Goal: Task Accomplishment & Management: Manage account settings

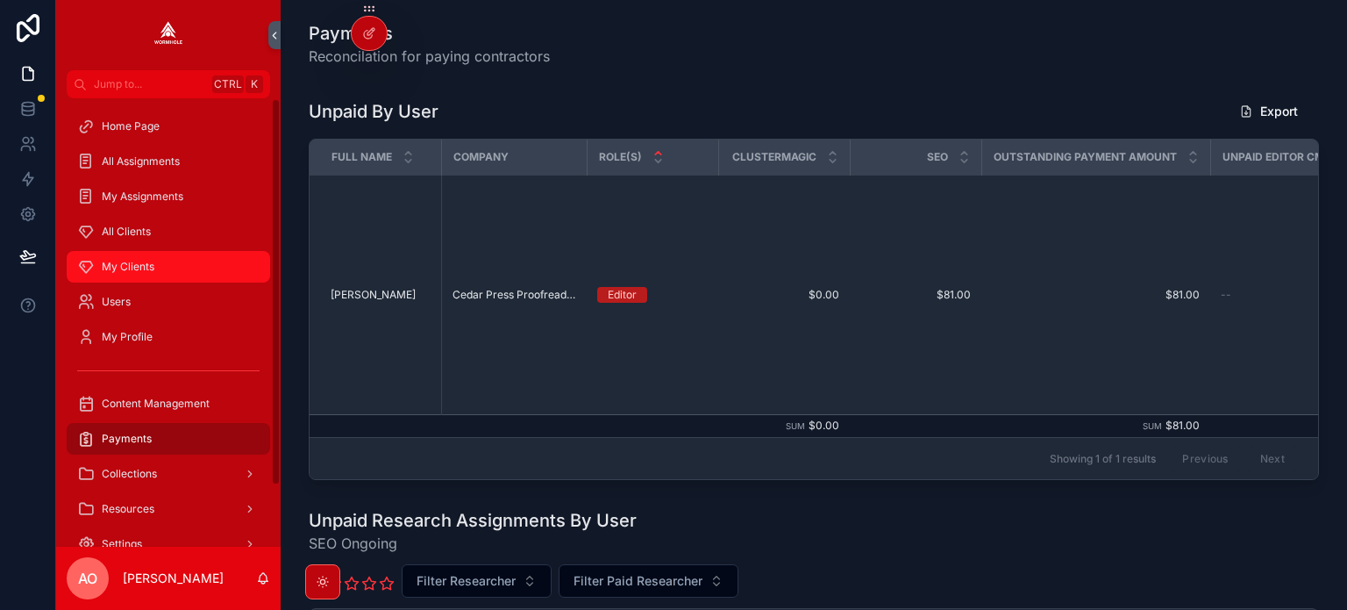
click at [145, 254] on div "My Clients" at bounding box center [168, 267] width 182 height 28
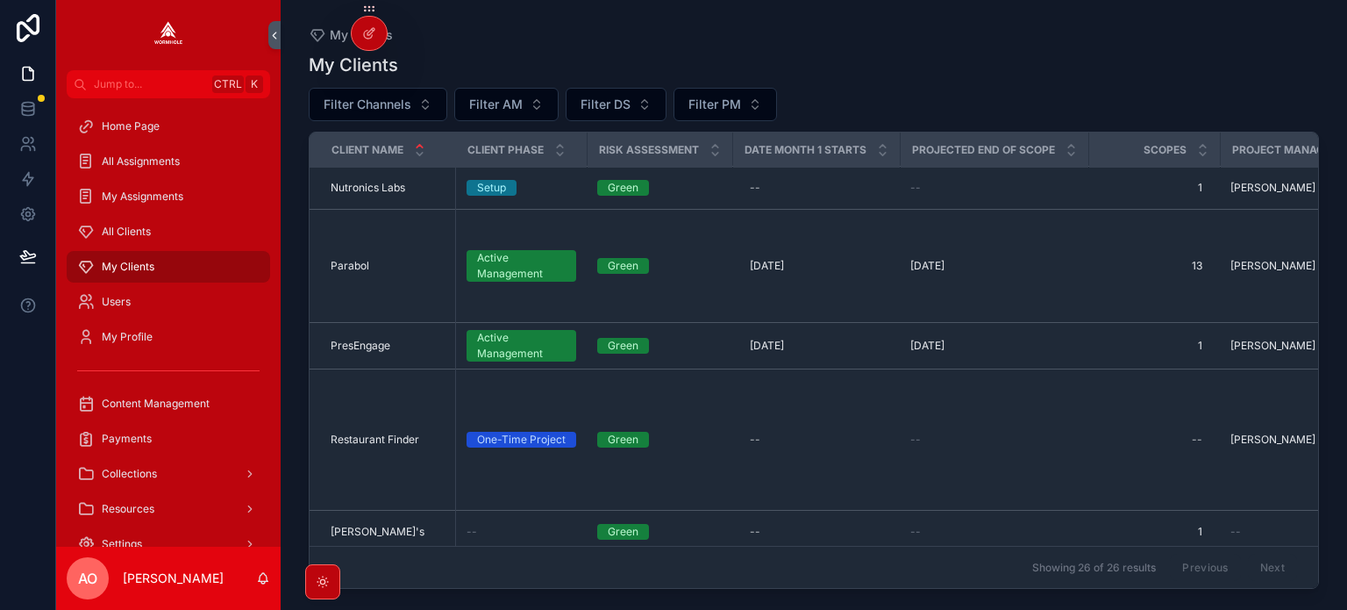
scroll to position [1404, 0]
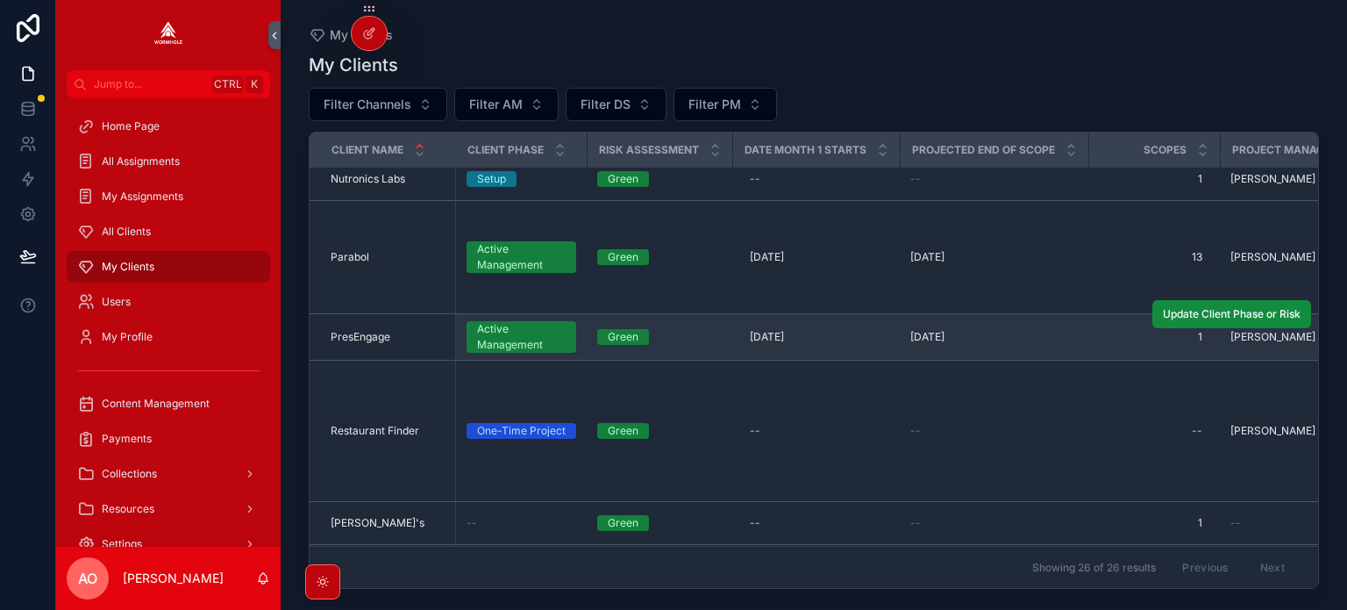
click at [375, 336] on span "PresEngage" at bounding box center [361, 337] width 60 height 14
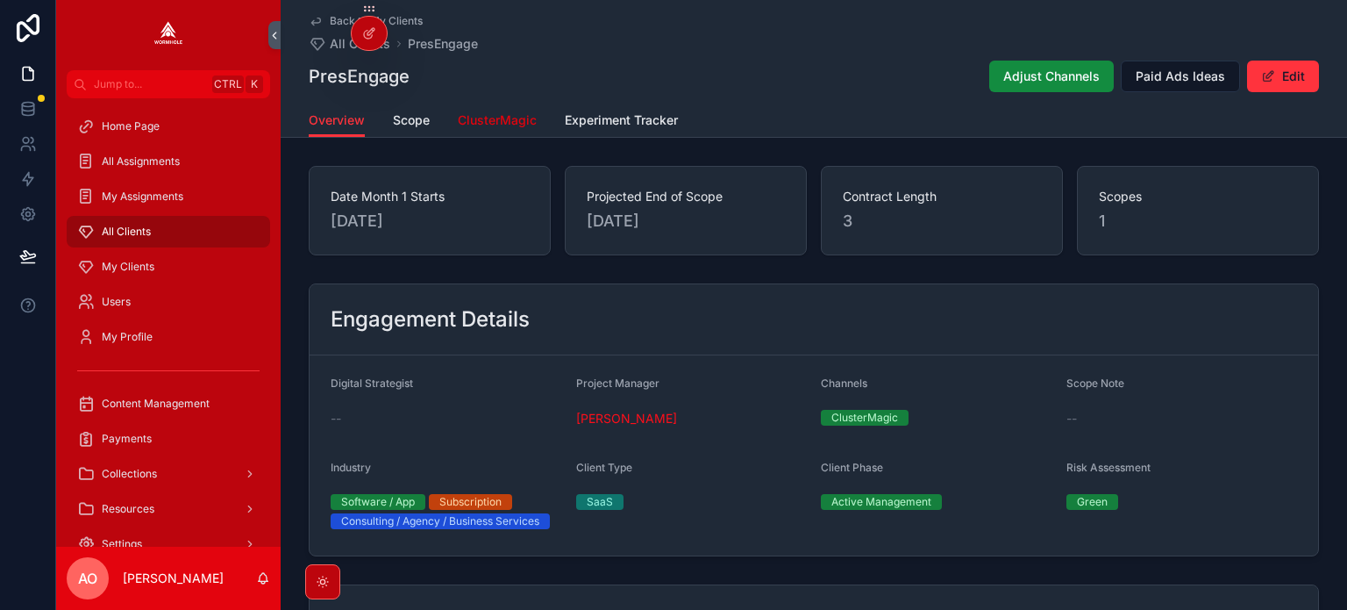
click at [479, 120] on span "ClusterMagic" at bounding box center [497, 120] width 79 height 18
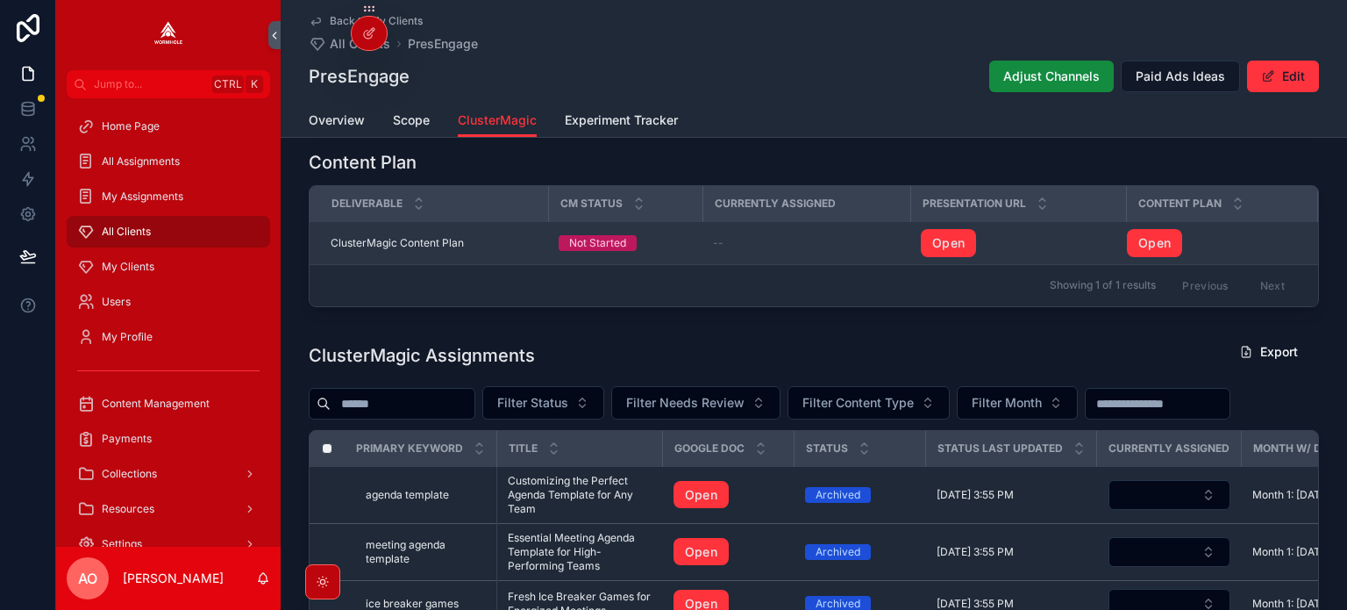
scroll to position [1667, 0]
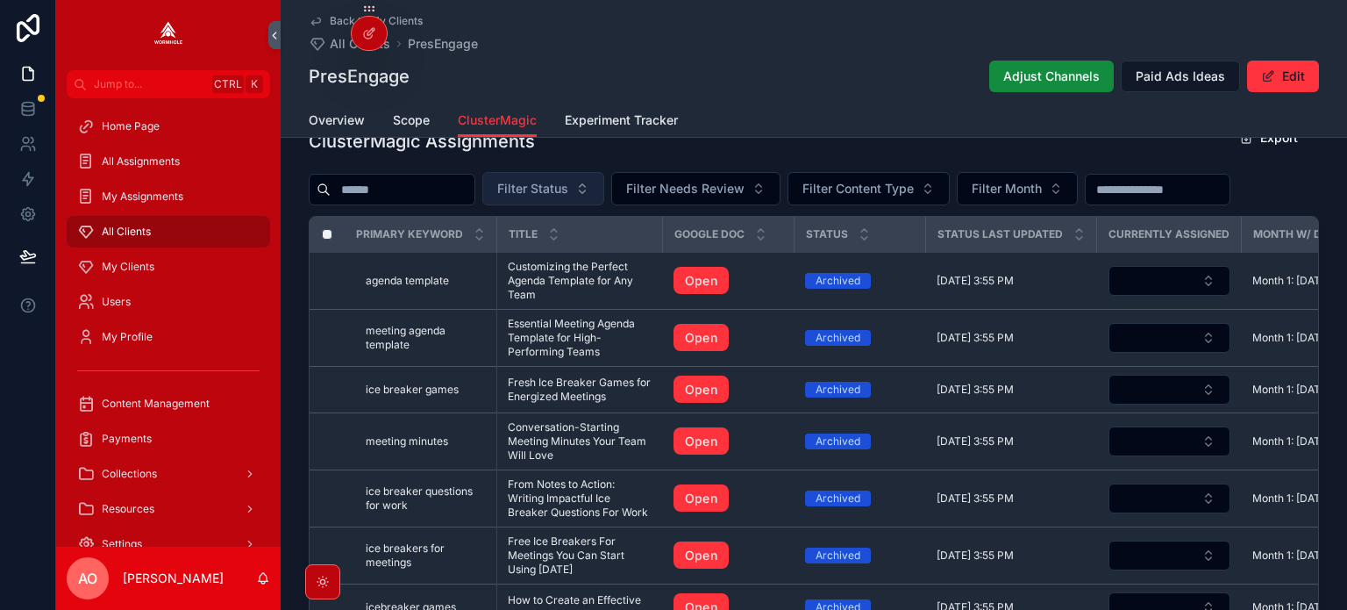
click at [559, 180] on button "Filter Status" at bounding box center [543, 188] width 122 height 33
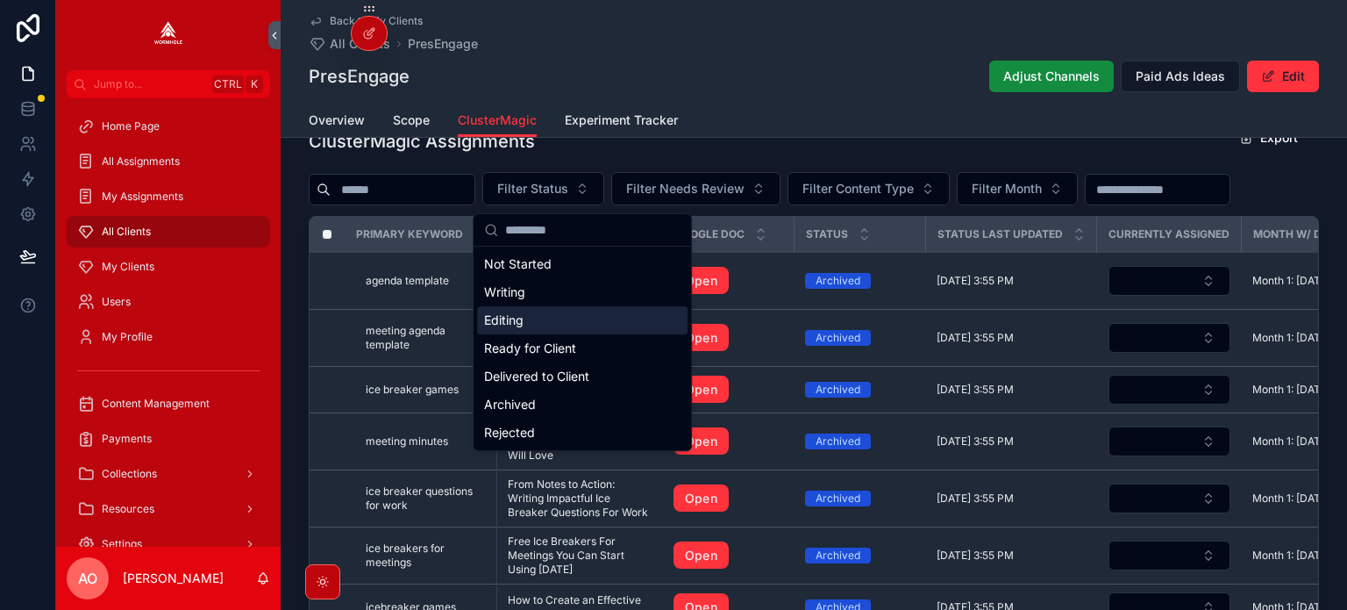
click at [549, 320] on div "Editing" at bounding box center [582, 320] width 211 height 28
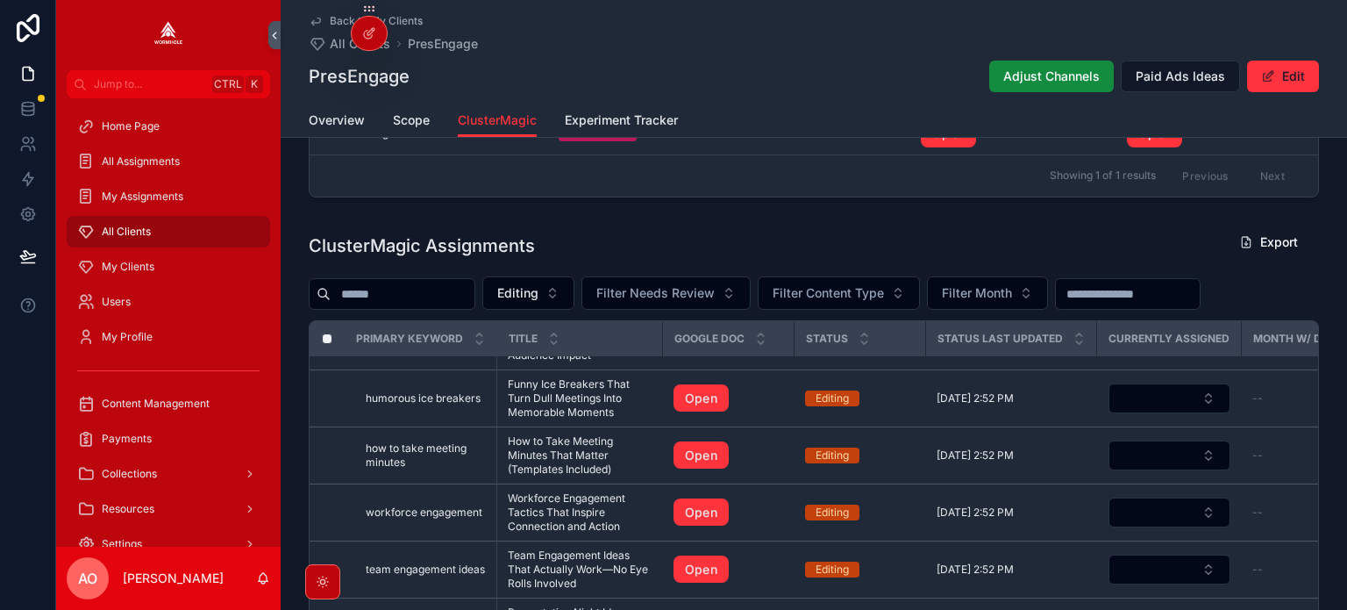
scroll to position [1738, 0]
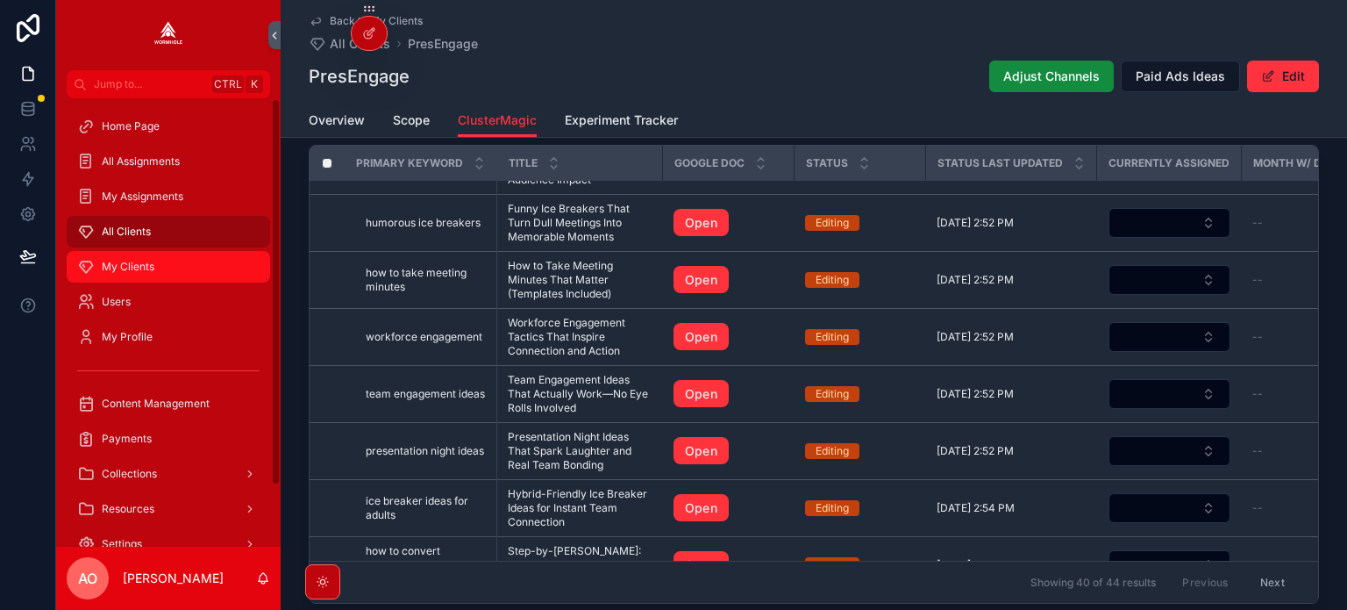
click at [132, 269] on span "My Clients" at bounding box center [128, 267] width 53 height 14
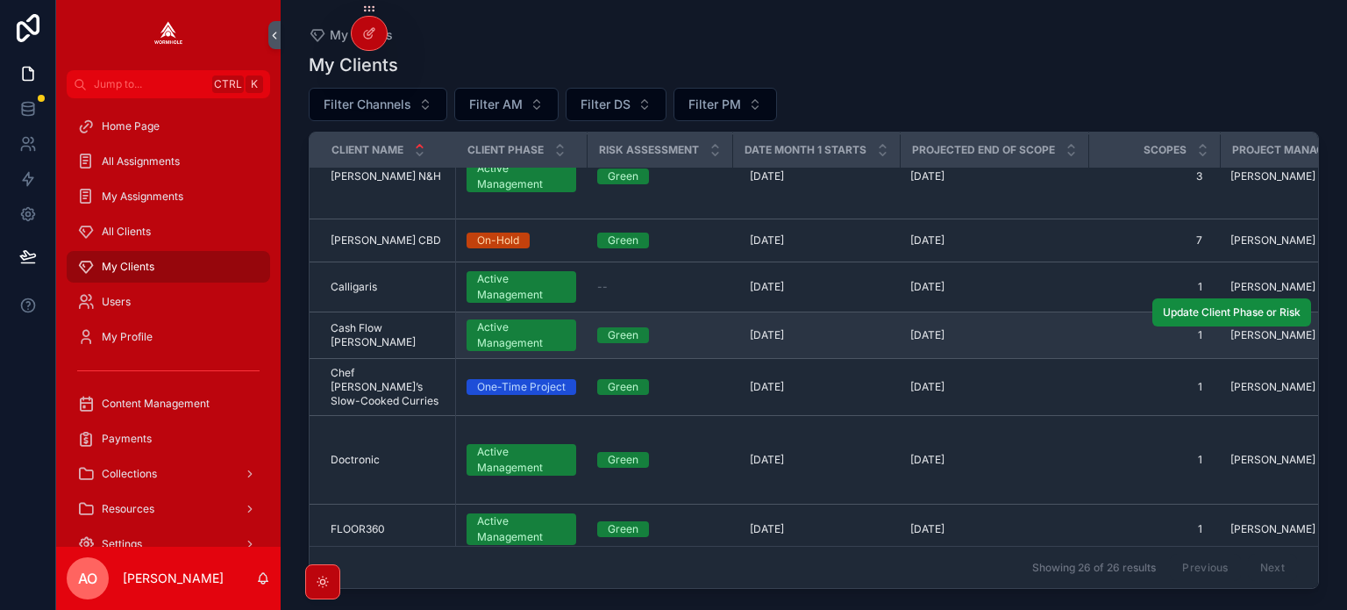
scroll to position [175, 0]
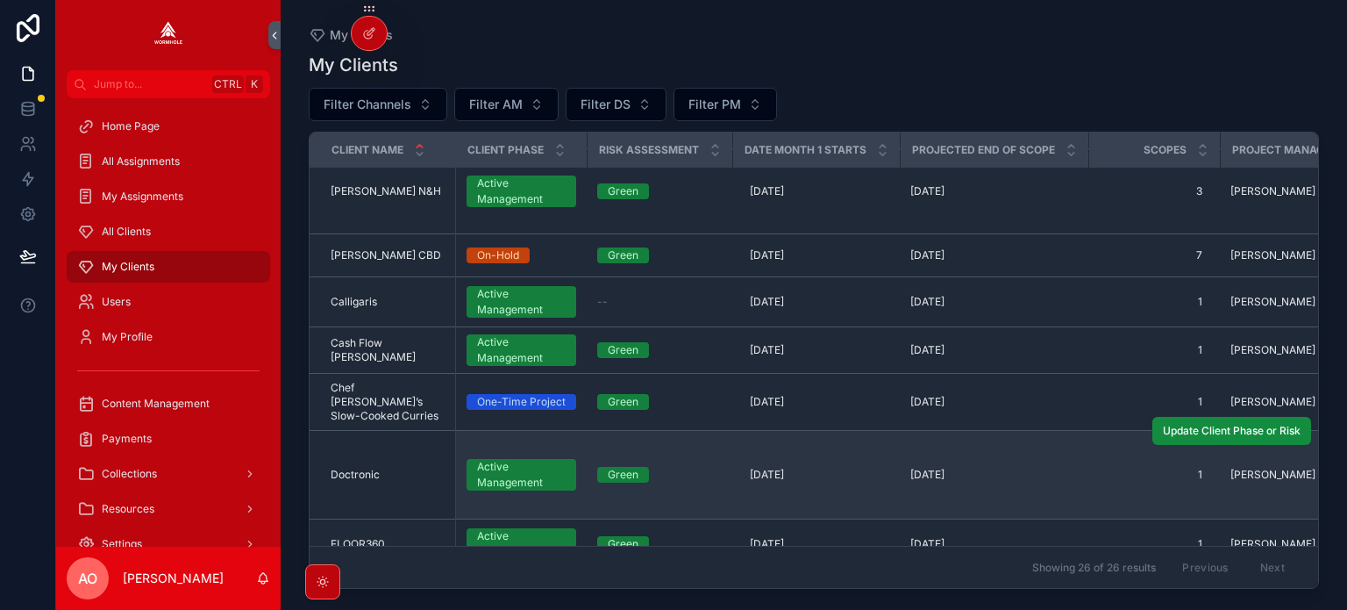
click at [365, 448] on td "Doctronic Doctronic" at bounding box center [383, 475] width 146 height 89
click at [365, 450] on td "Doctronic Doctronic" at bounding box center [383, 475] width 146 height 89
click at [365, 468] on span "Doctronic" at bounding box center [355, 475] width 49 height 14
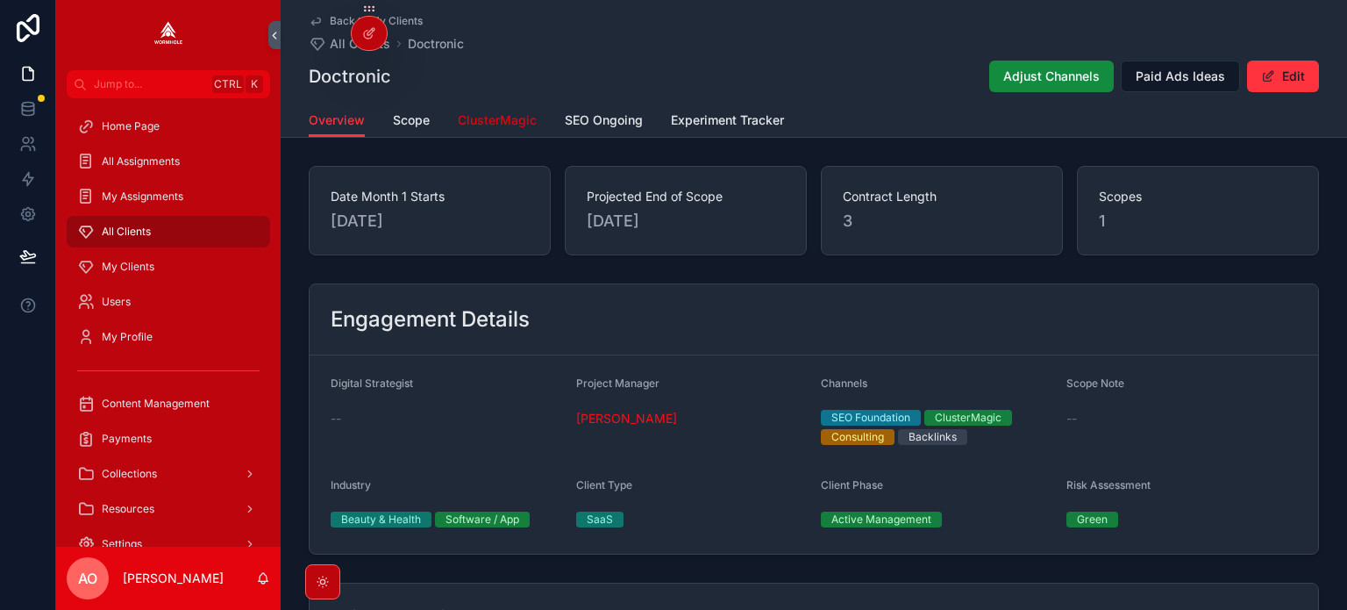
click at [516, 117] on span "ClusterMagic" at bounding box center [497, 120] width 79 height 18
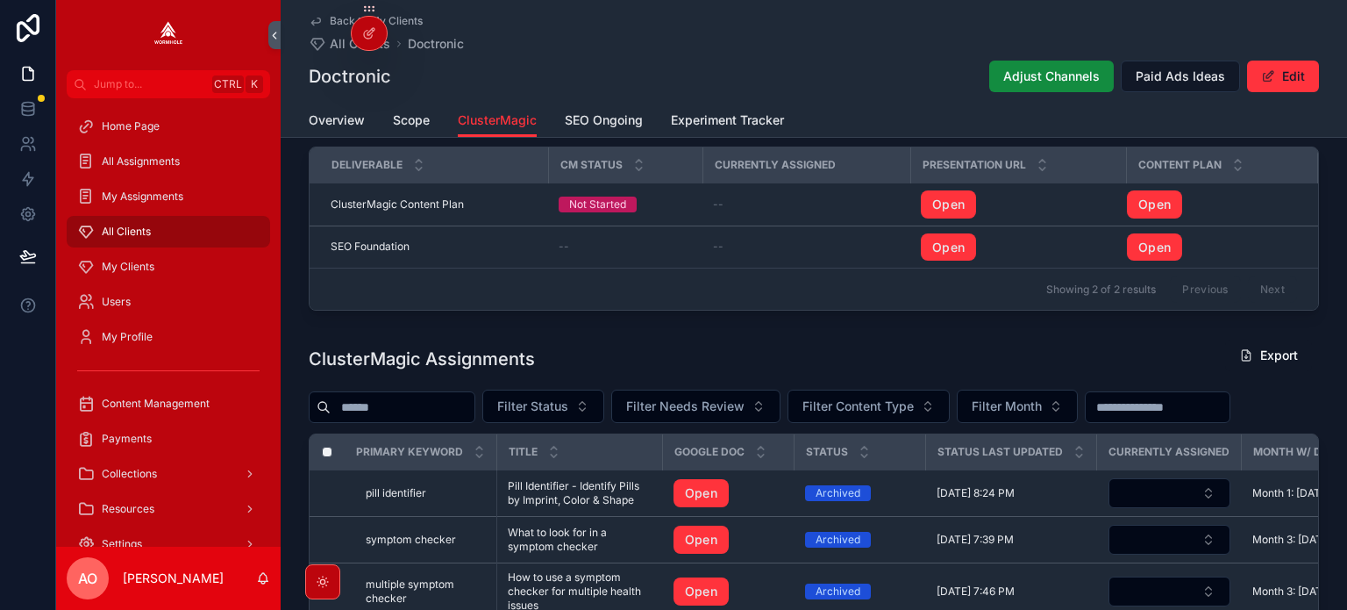
scroll to position [1579, 0]
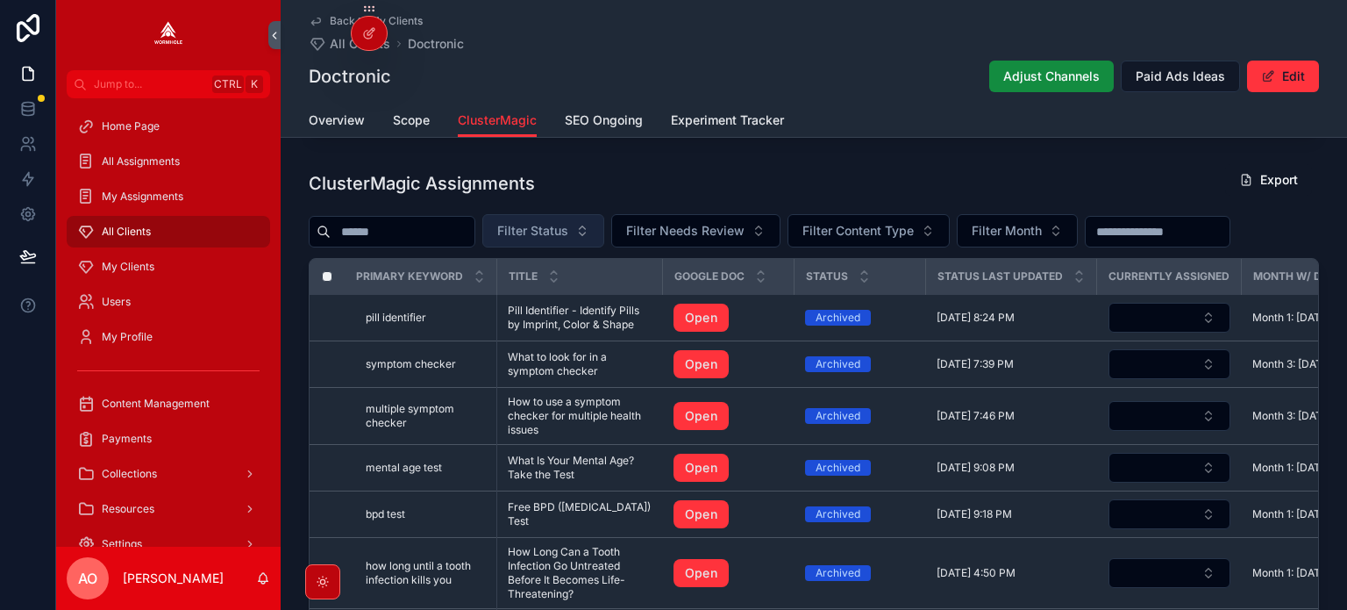
click at [568, 233] on span "Filter Status" at bounding box center [532, 231] width 71 height 18
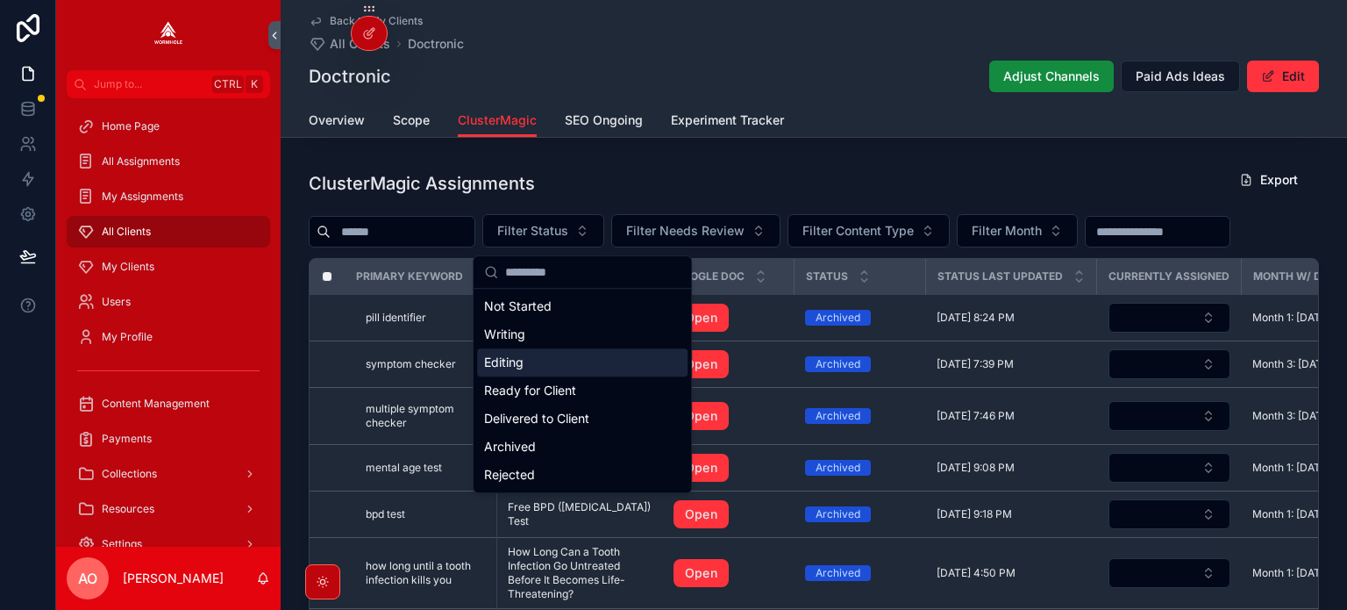
click at [570, 362] on div "Editing" at bounding box center [582, 362] width 211 height 28
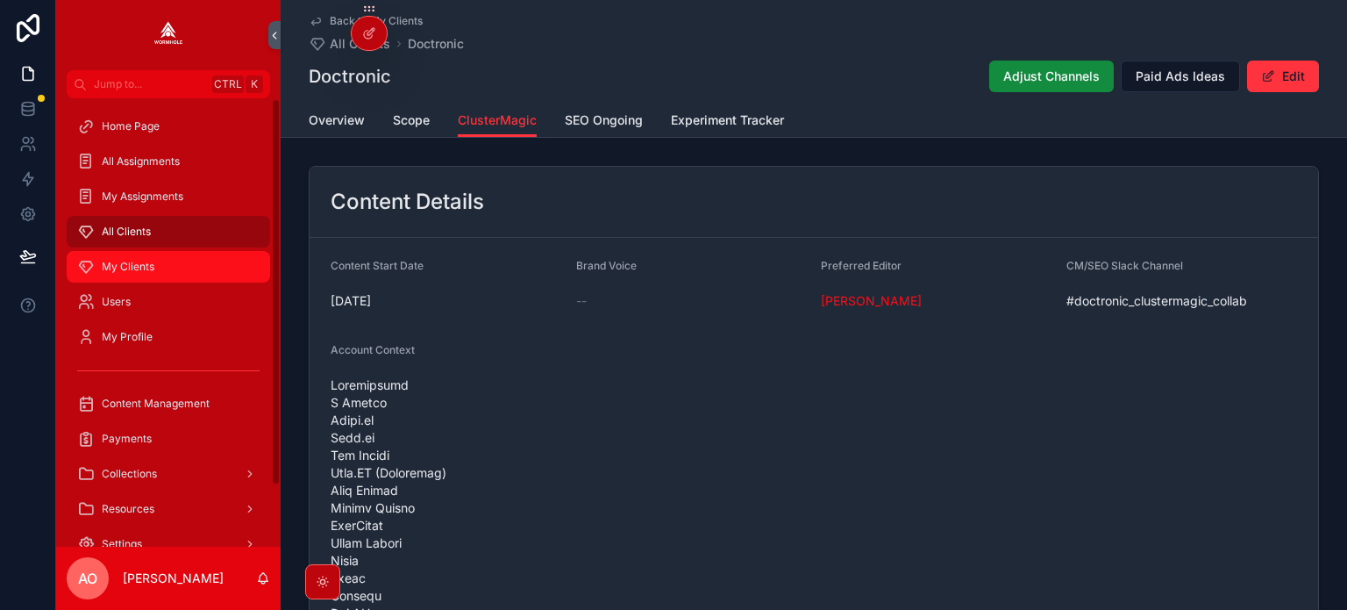
click at [161, 261] on div "My Clients" at bounding box center [168, 267] width 182 height 28
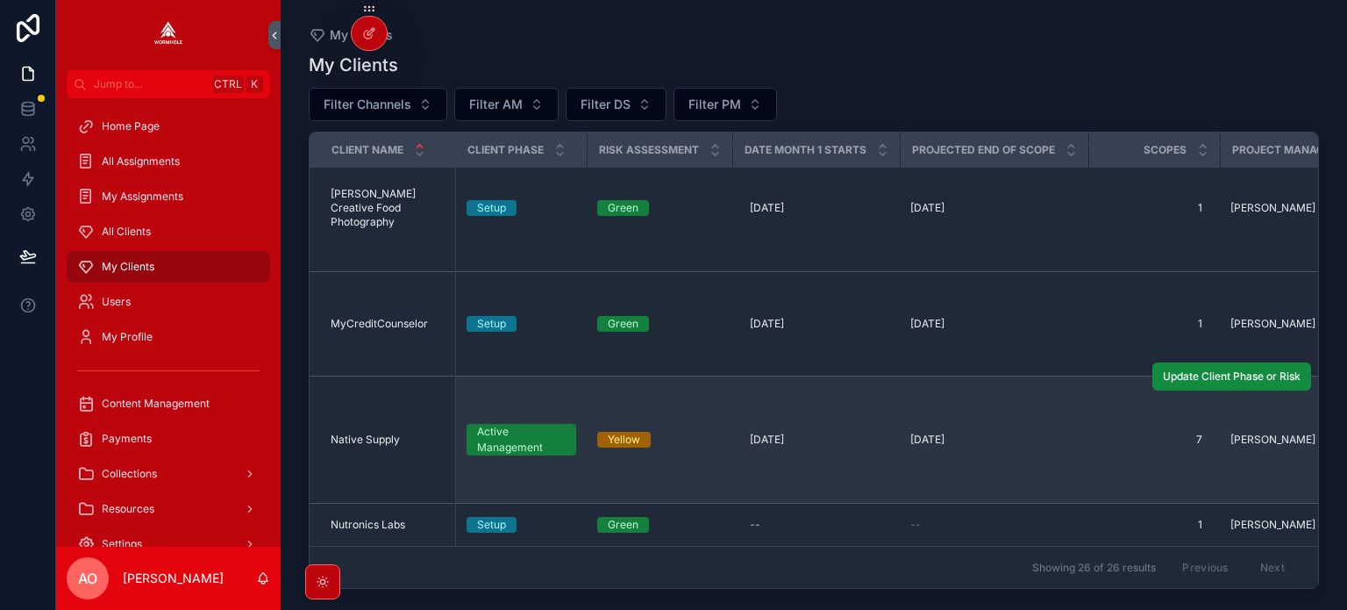
scroll to position [1404, 0]
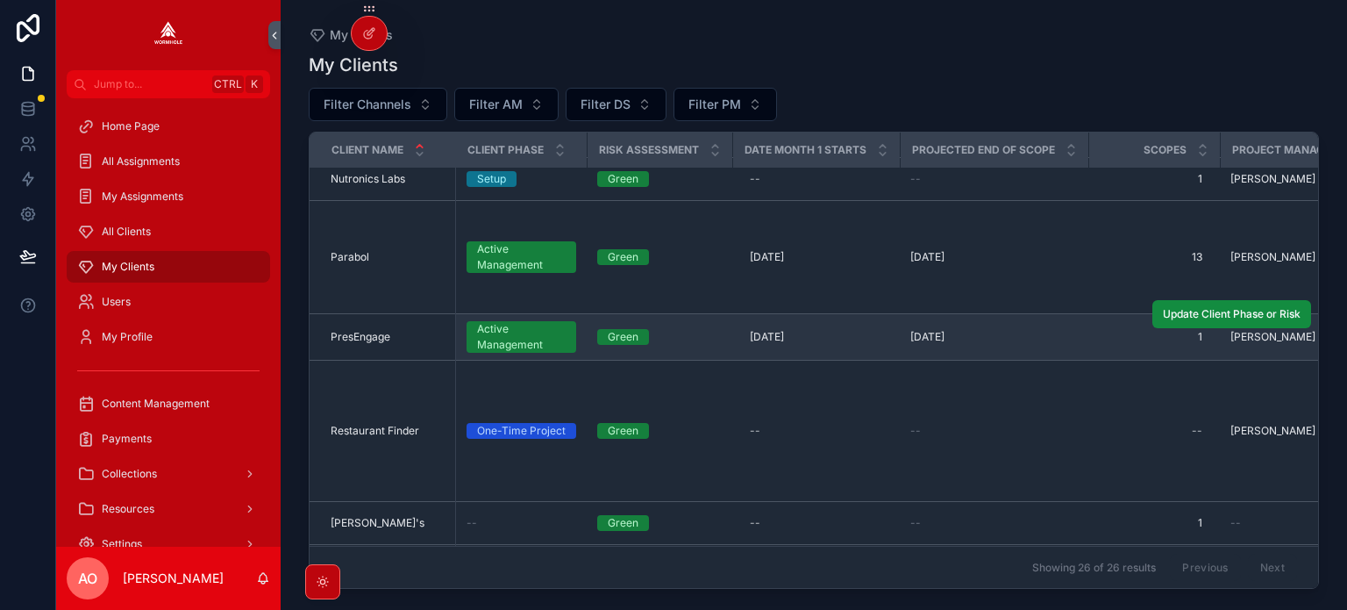
click at [364, 332] on span "PresEngage" at bounding box center [361, 337] width 60 height 14
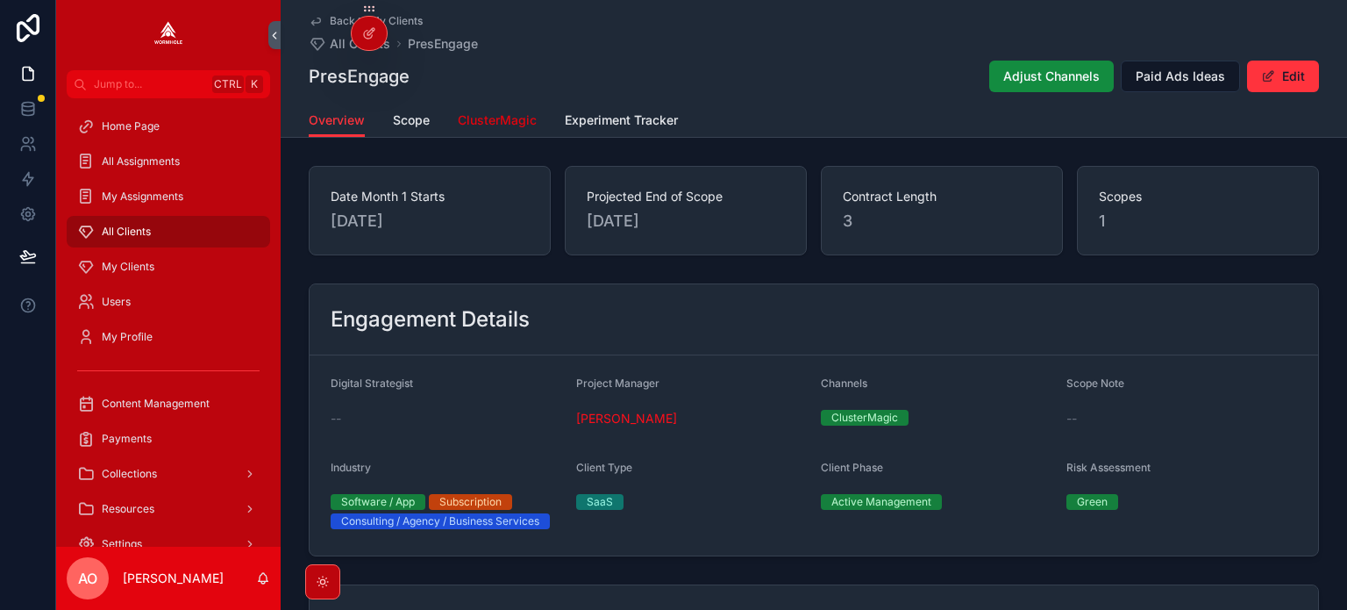
click at [488, 122] on span "ClusterMagic" at bounding box center [497, 120] width 79 height 18
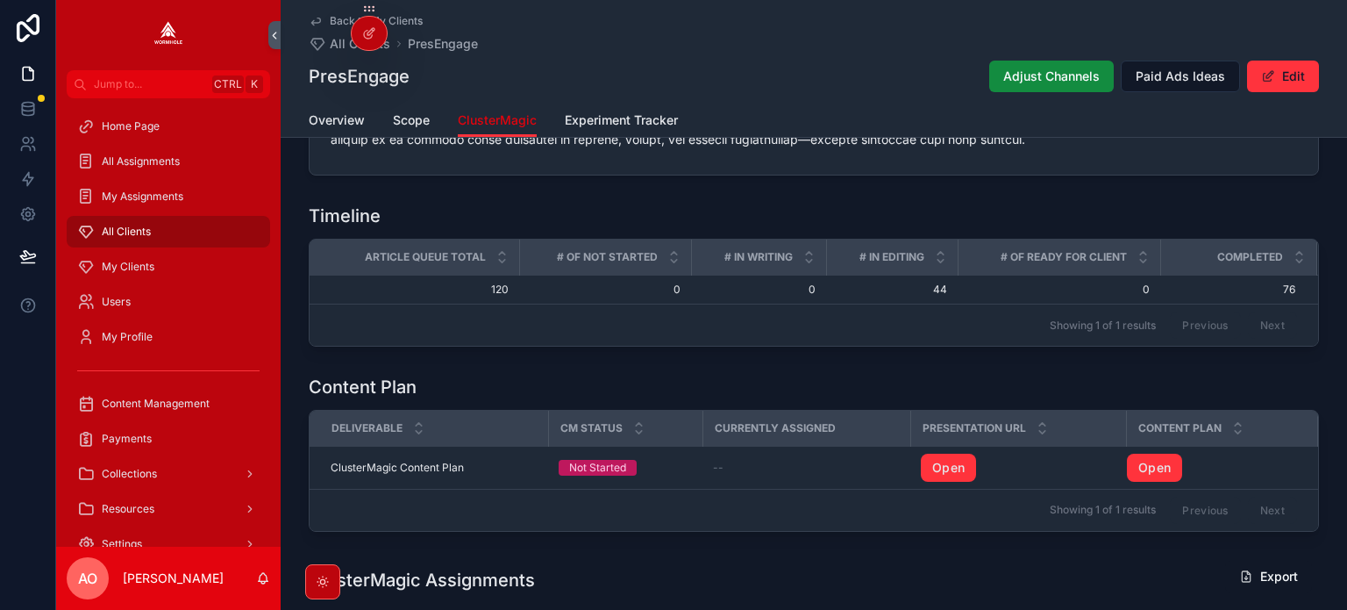
scroll to position [1491, 0]
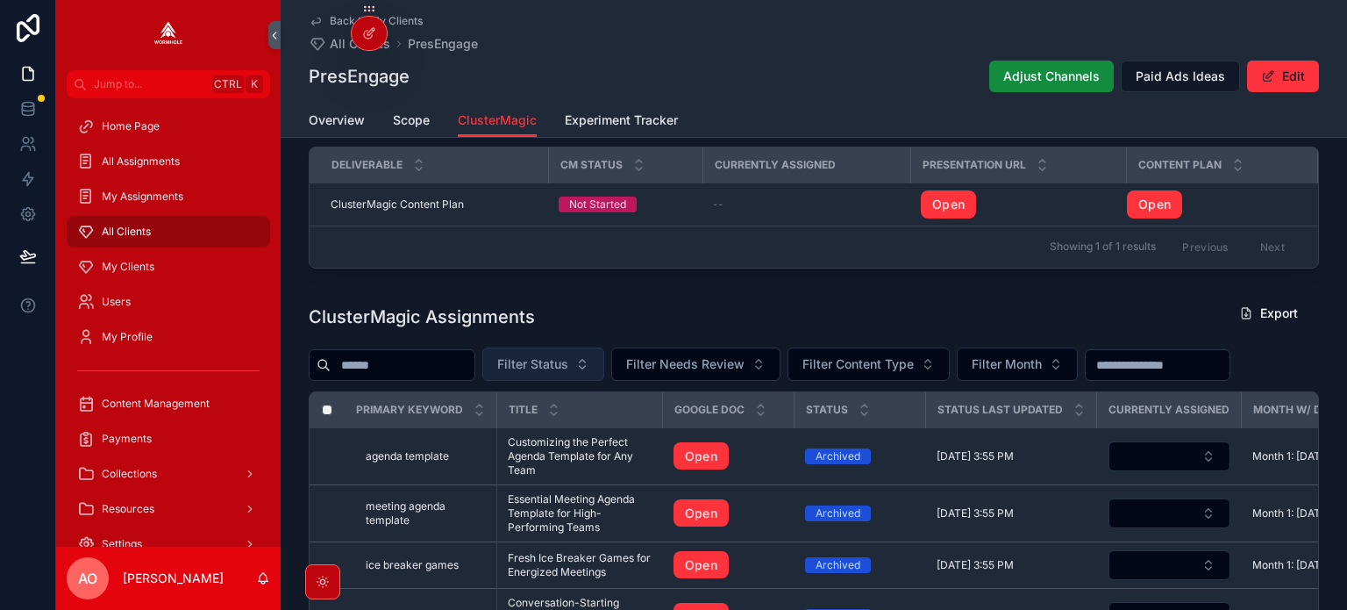
click at [568, 373] on span "Filter Status" at bounding box center [532, 364] width 71 height 18
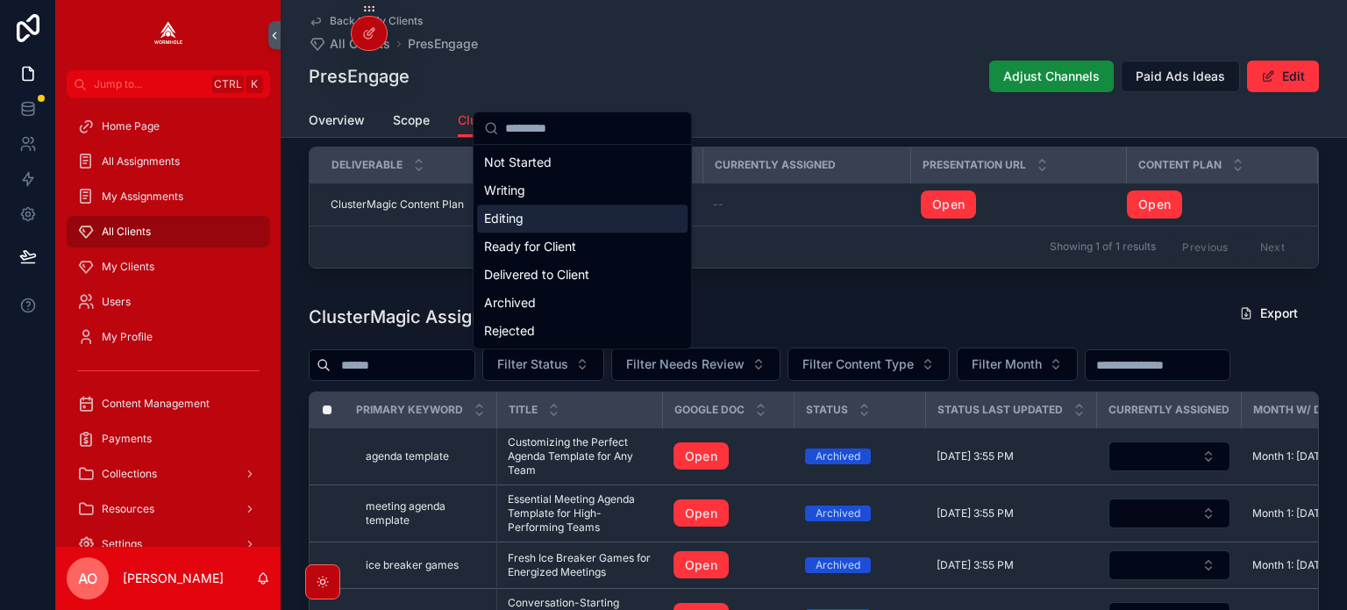
click at [536, 224] on div "Editing" at bounding box center [582, 218] width 211 height 28
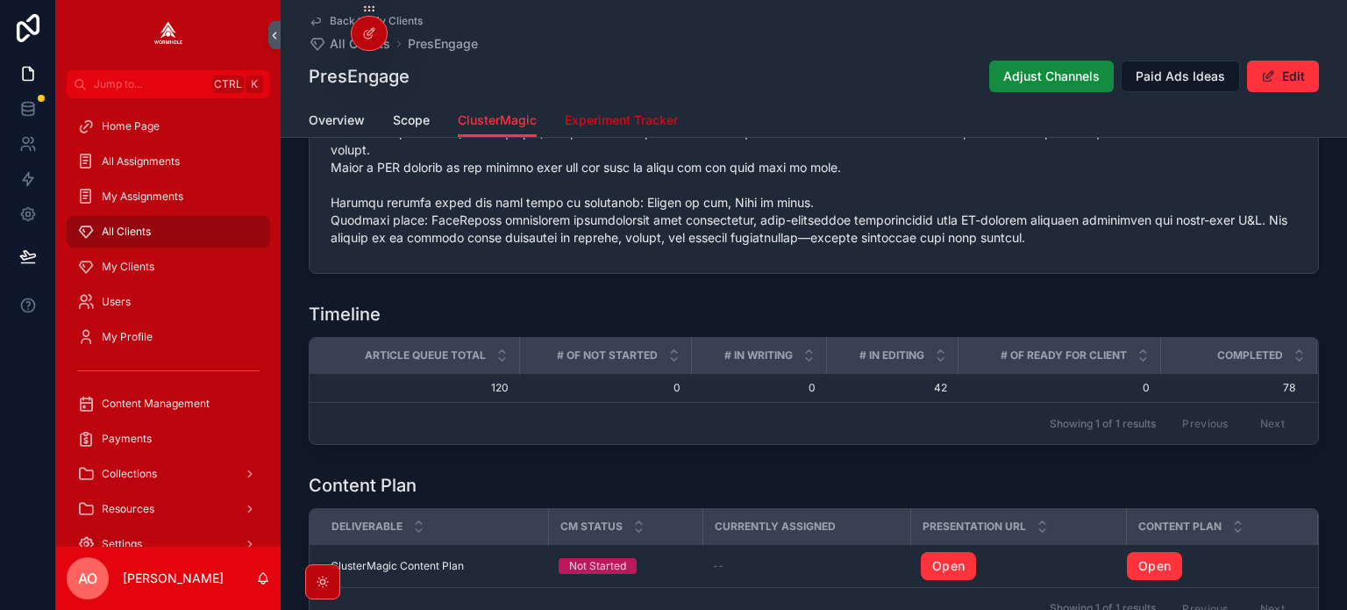
scroll to position [965, 0]
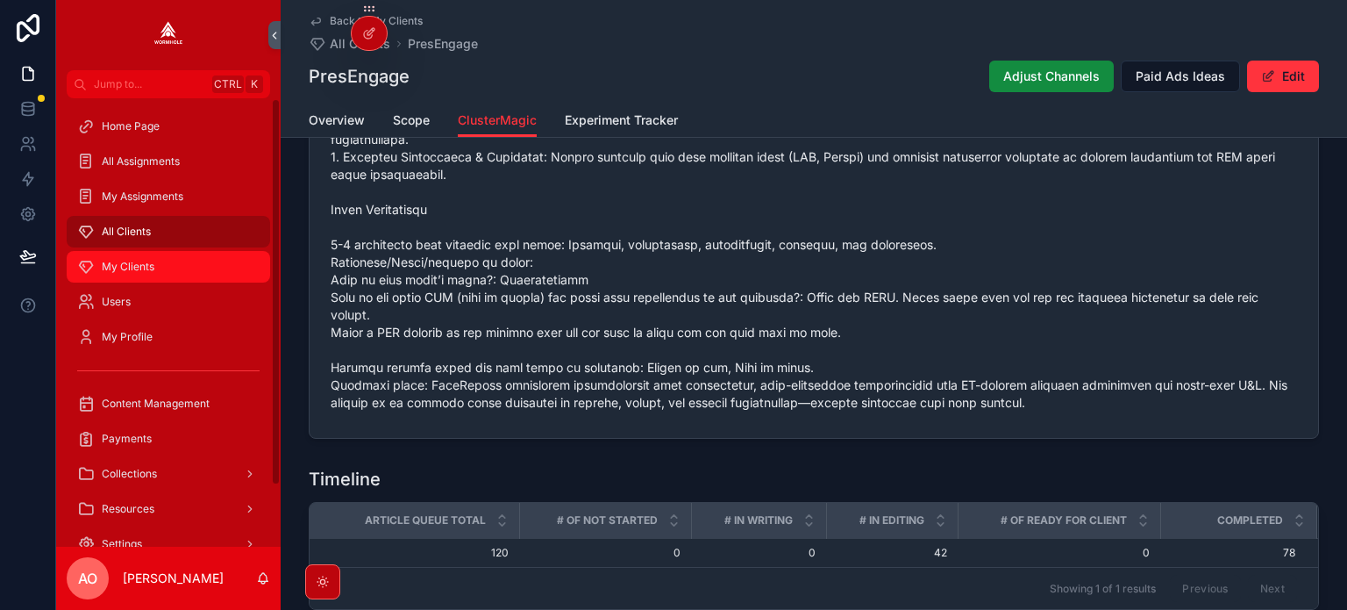
click at [135, 271] on span "My Clients" at bounding box center [128, 267] width 53 height 14
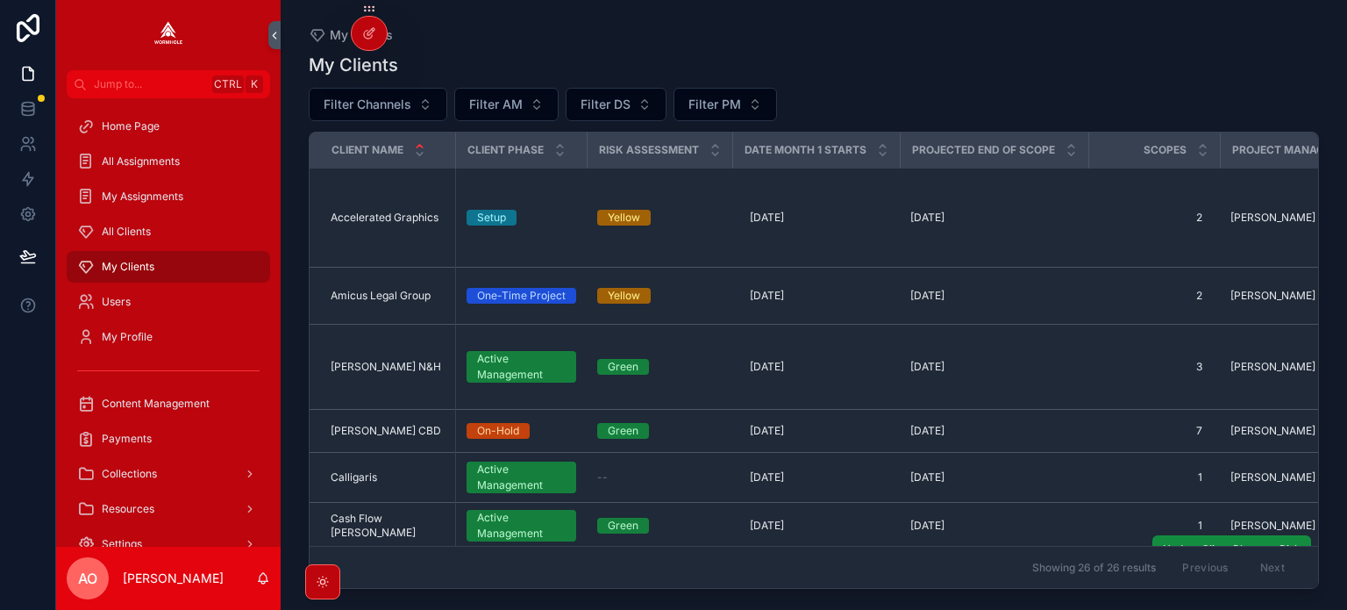
scroll to position [175, 0]
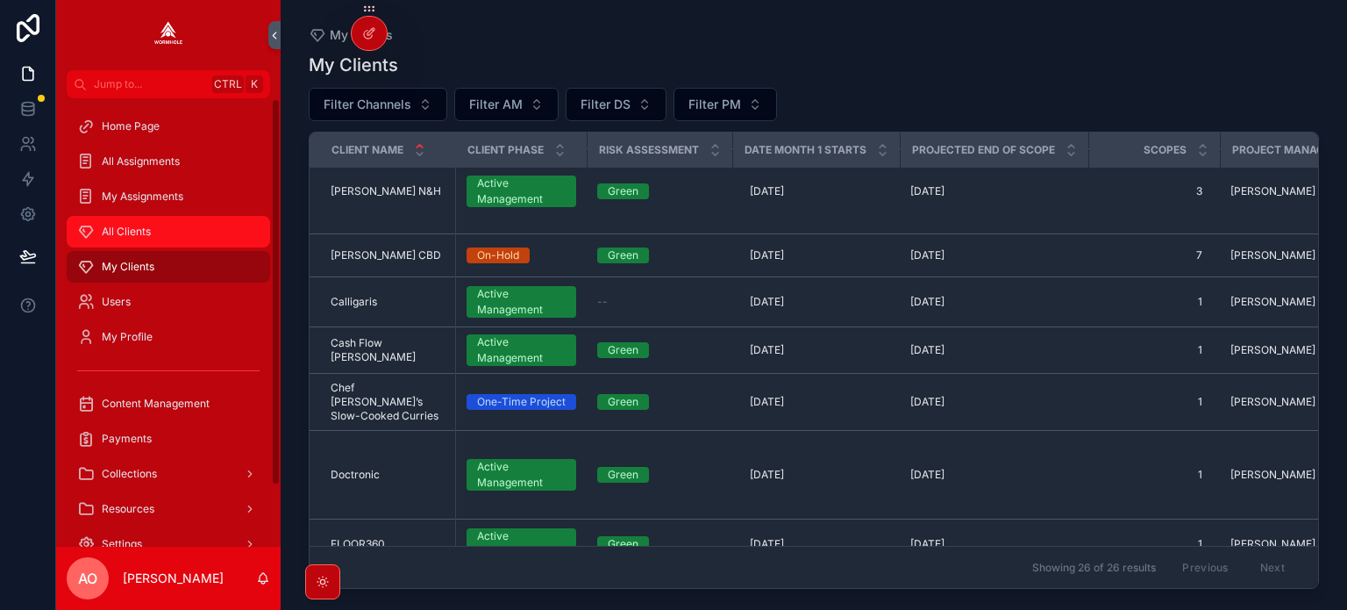
click at [125, 227] on span "All Clients" at bounding box center [126, 232] width 49 height 14
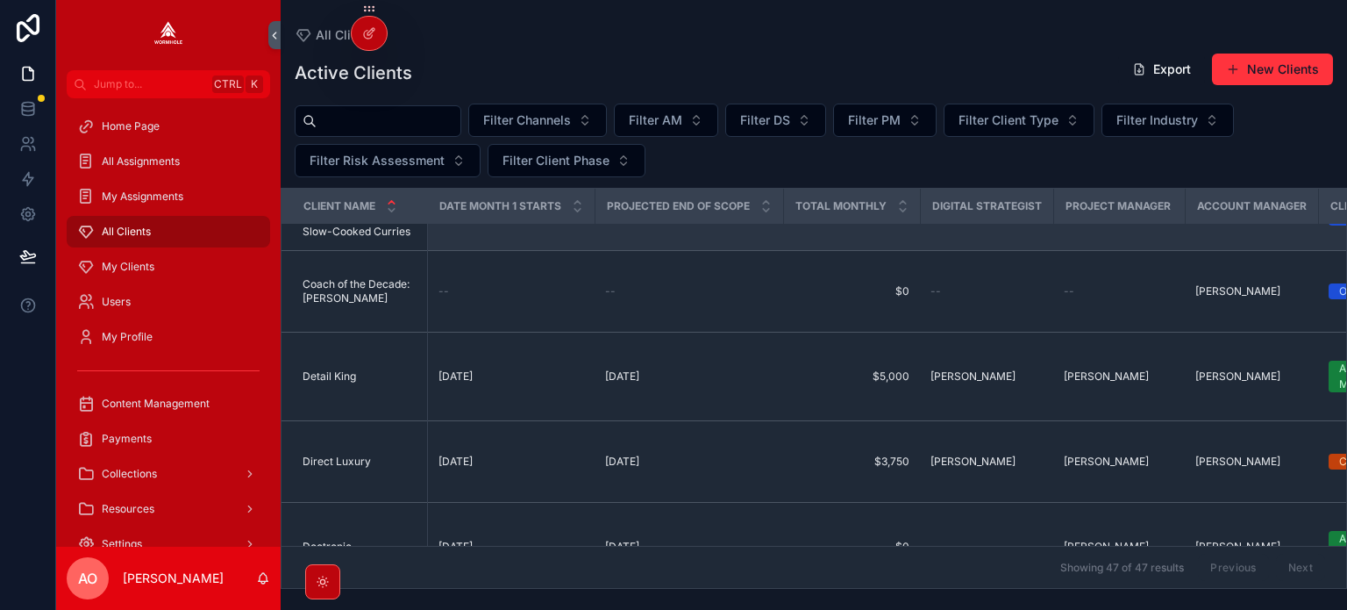
scroll to position [614, 0]
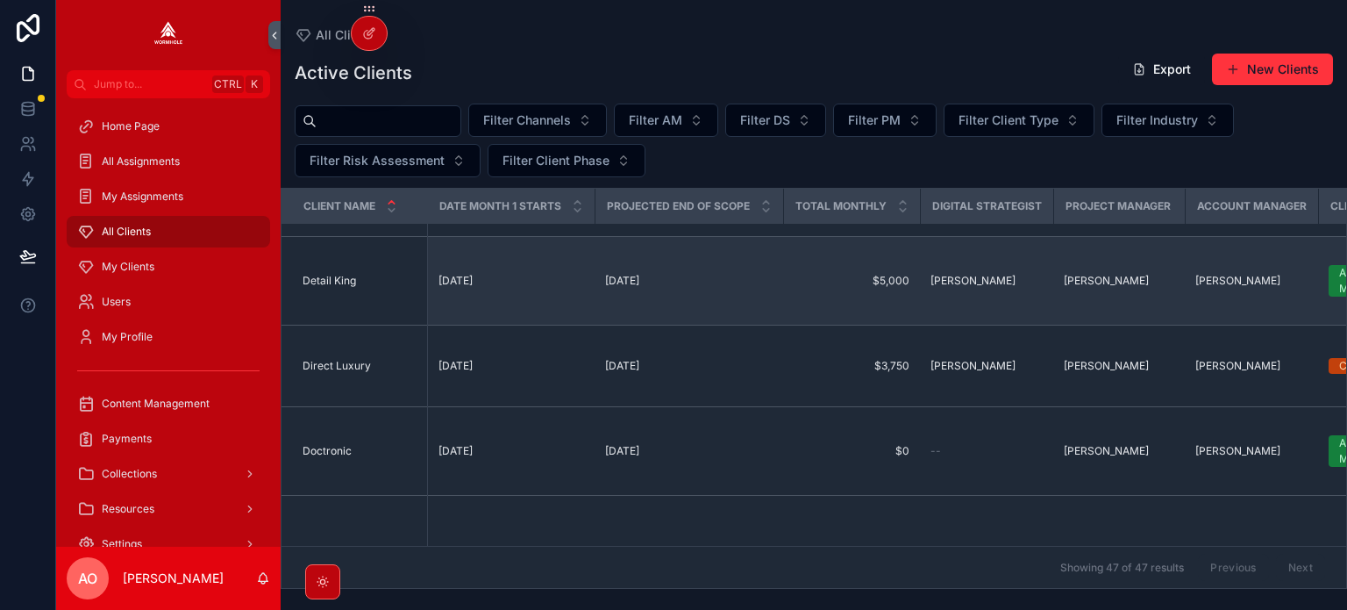
click at [333, 282] on span "Detail King" at bounding box center [330, 281] width 54 height 14
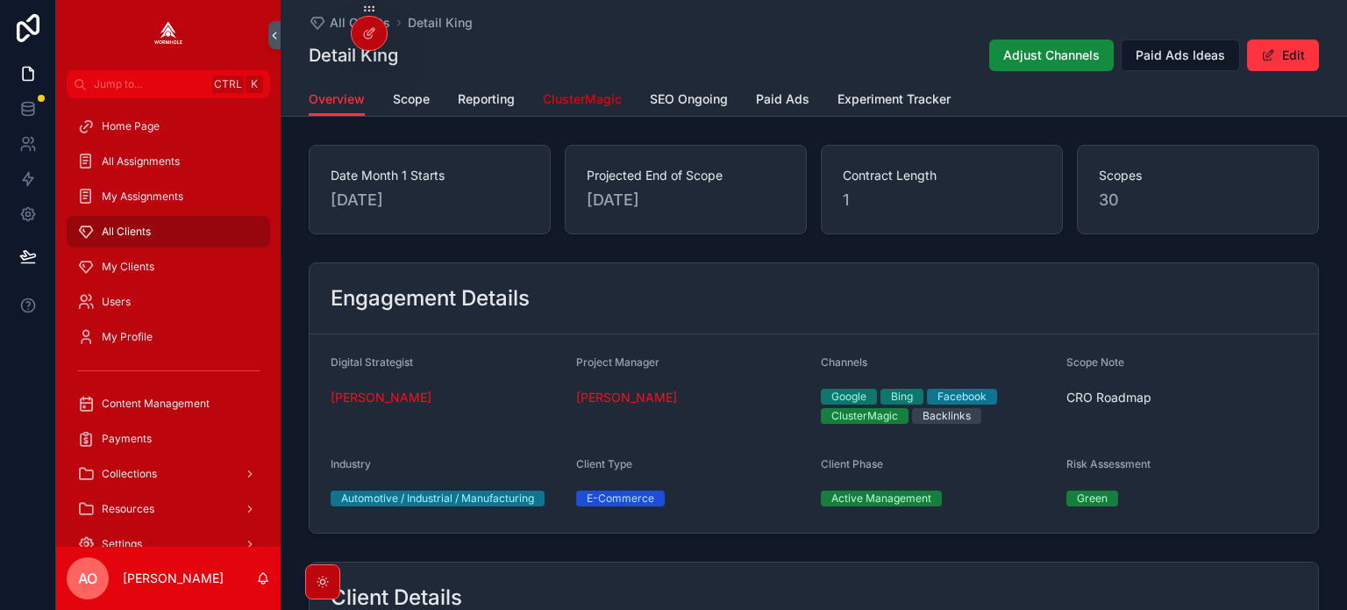
click at [566, 110] on link "ClusterMagic" at bounding box center [582, 100] width 79 height 35
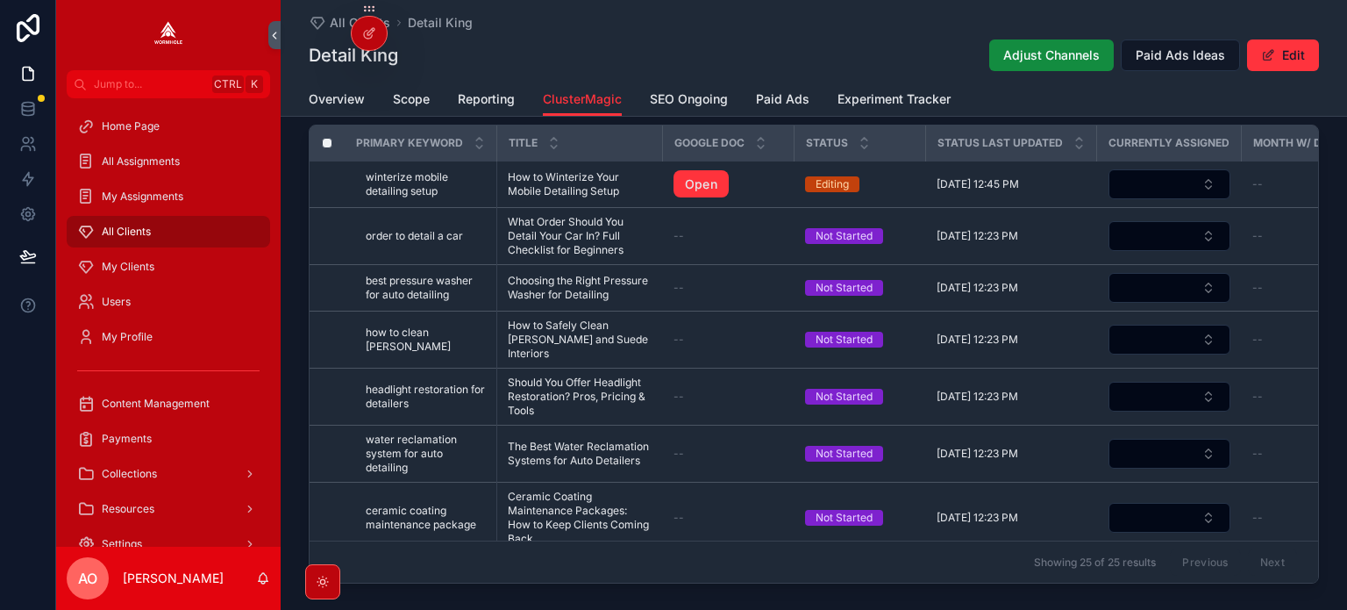
scroll to position [614, 0]
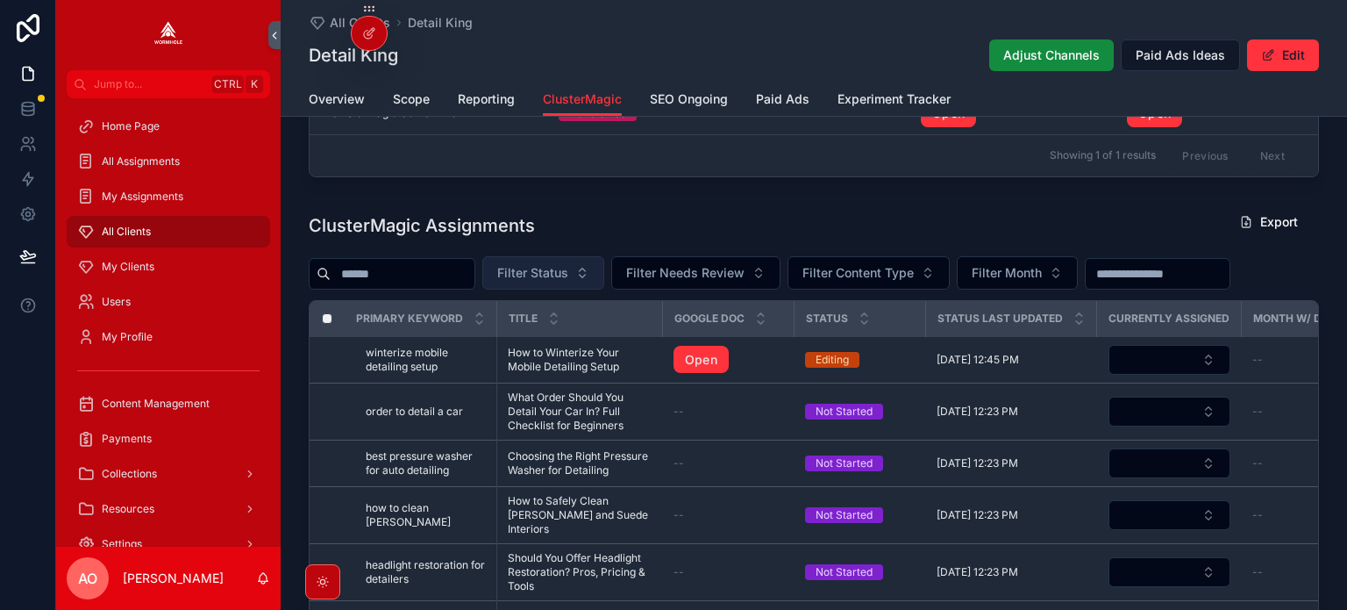
click at [568, 273] on span "Filter Status" at bounding box center [532, 273] width 71 height 18
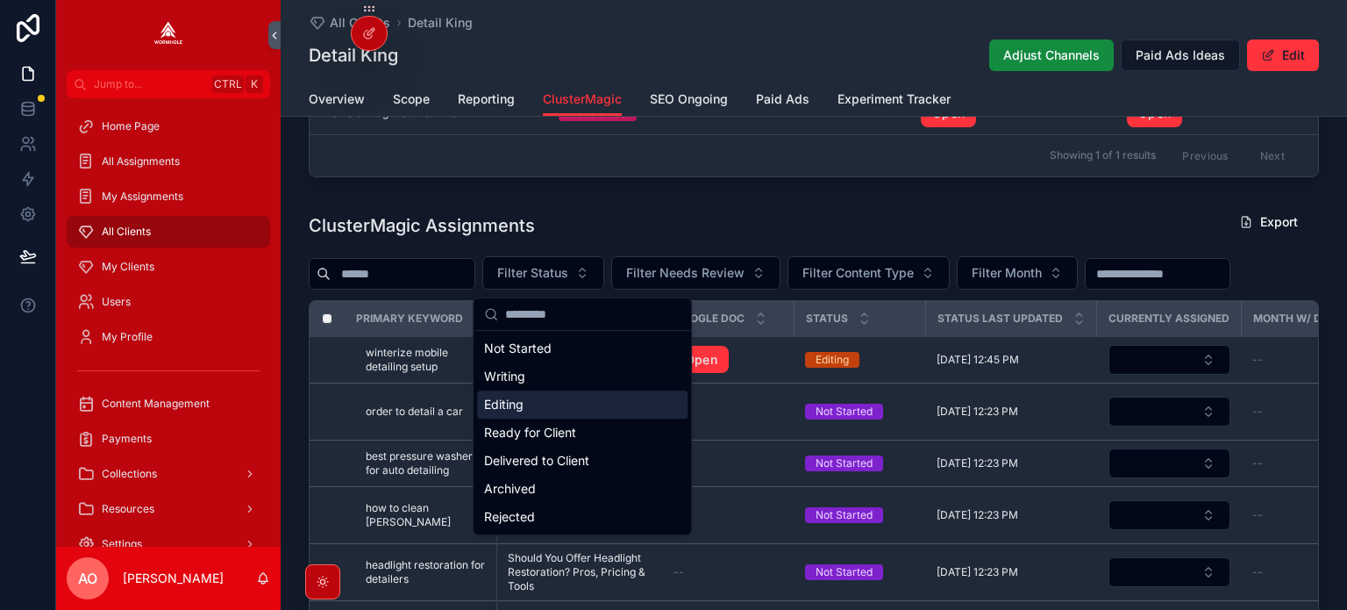
click at [534, 400] on div "Editing" at bounding box center [582, 404] width 211 height 28
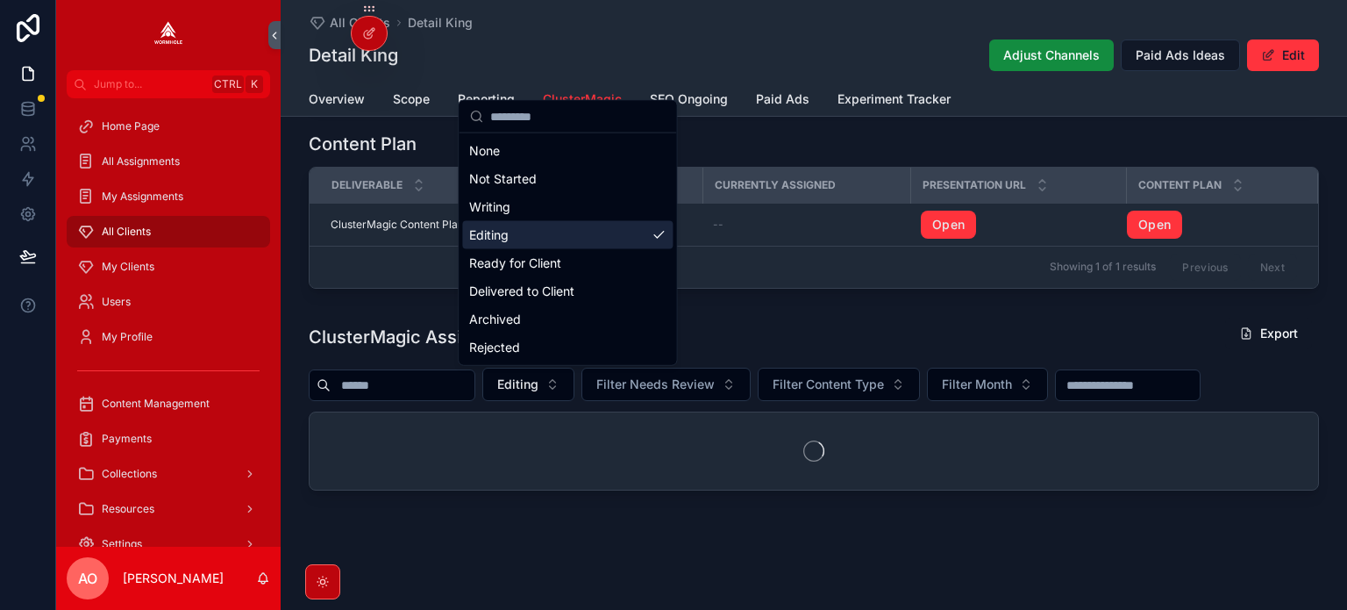
scroll to position [506, 0]
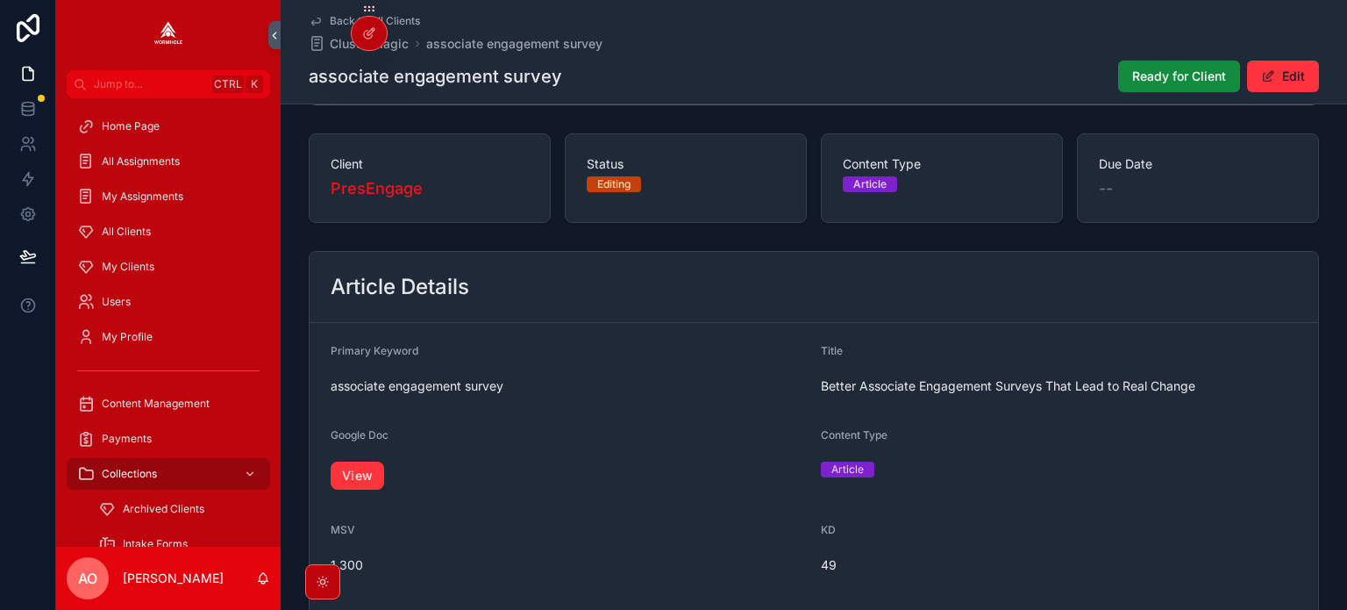
scroll to position [175, 0]
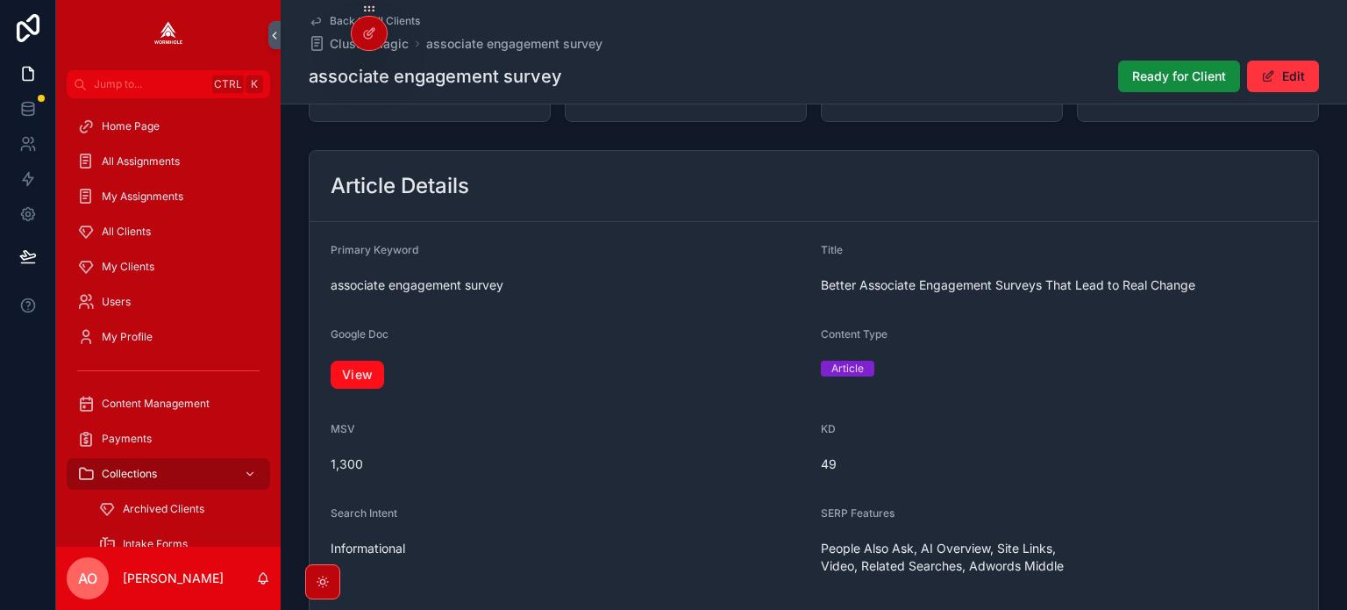
click at [347, 375] on link "View" at bounding box center [358, 375] width 54 height 28
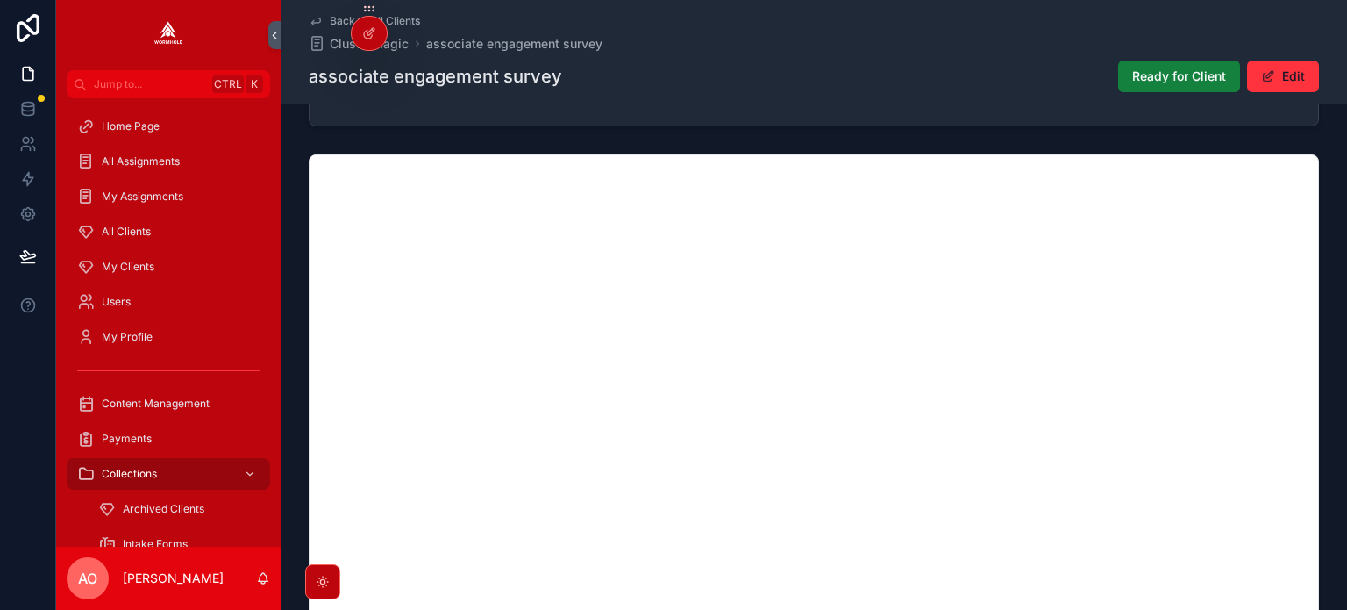
drag, startPoint x: 1140, startPoint y: 55, endPoint x: 1140, endPoint y: 66, distance: 10.6
click at [1139, 54] on div "Back to All Clients ClusterMagic associate engagement survey associate engageme…" at bounding box center [814, 52] width 1011 height 104
click at [1140, 71] on span "Ready for Client" at bounding box center [1180, 77] width 94 height 18
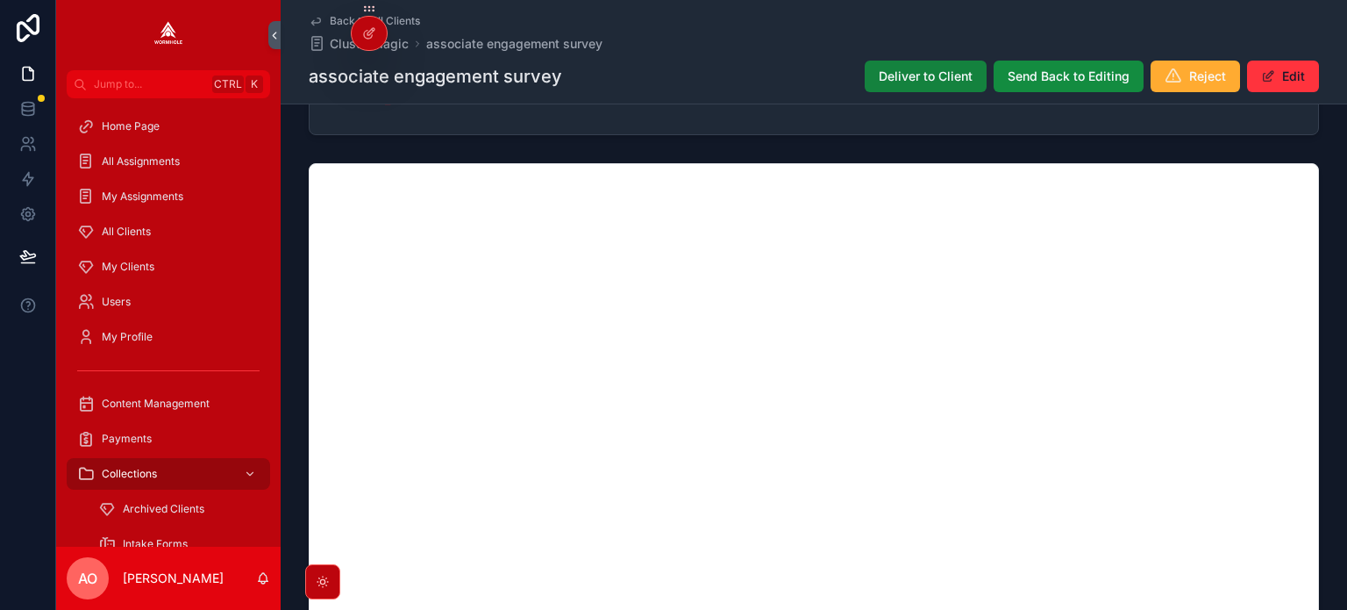
click at [951, 79] on span "Deliver to Client" at bounding box center [926, 77] width 94 height 18
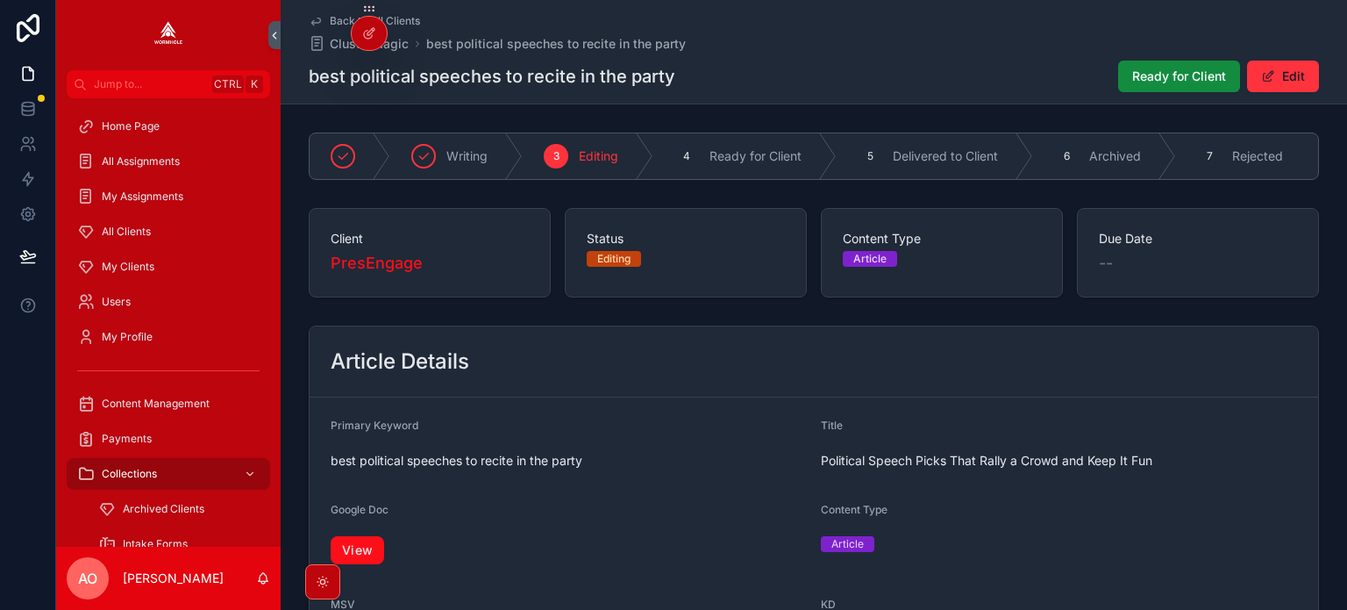
click at [365, 564] on link "View" at bounding box center [358, 550] width 54 height 28
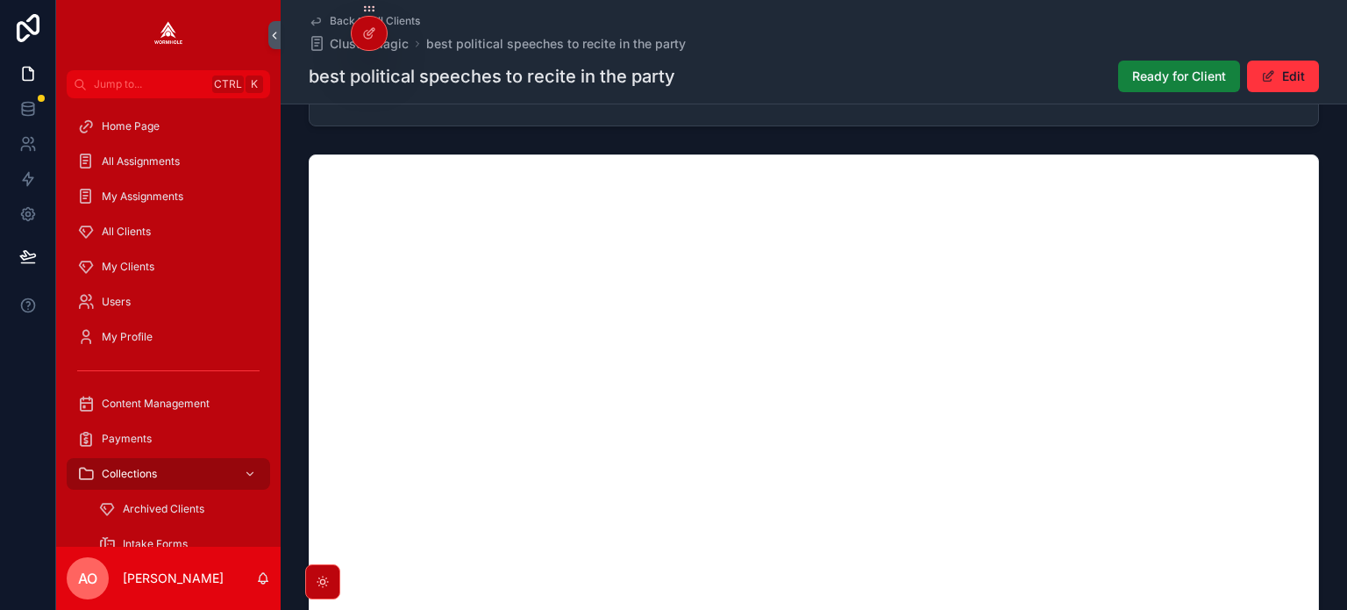
click at [1146, 63] on button "Ready for Client" at bounding box center [1179, 77] width 122 height 32
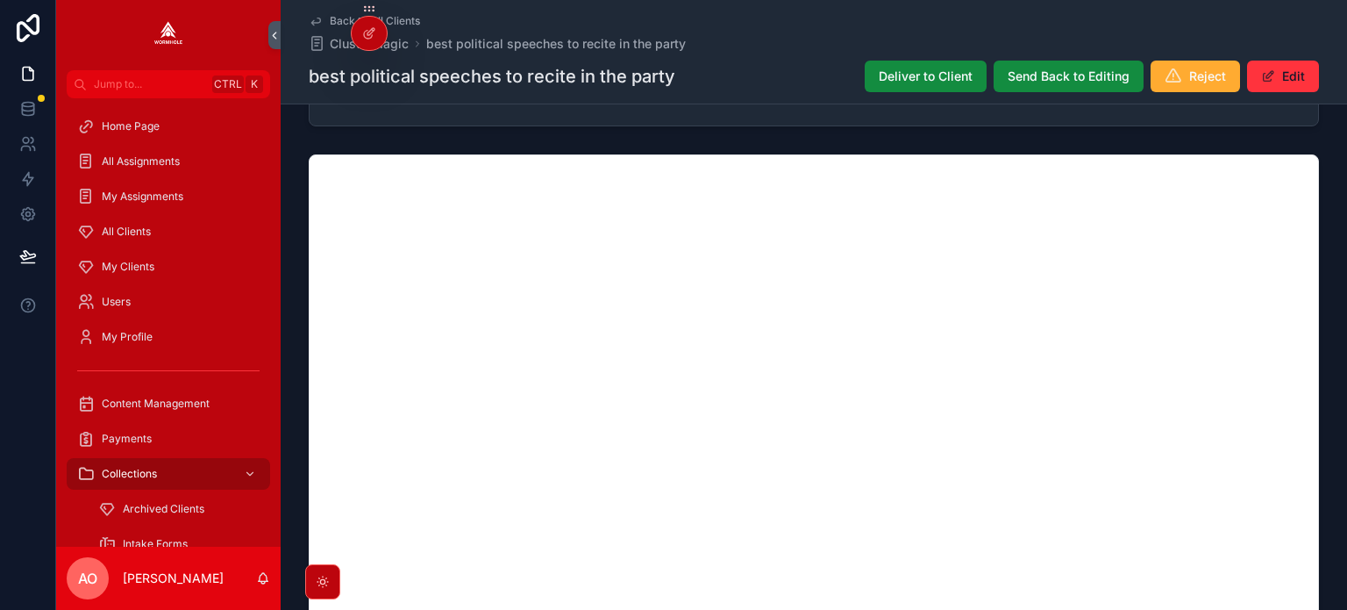
scroll to position [1191, 0]
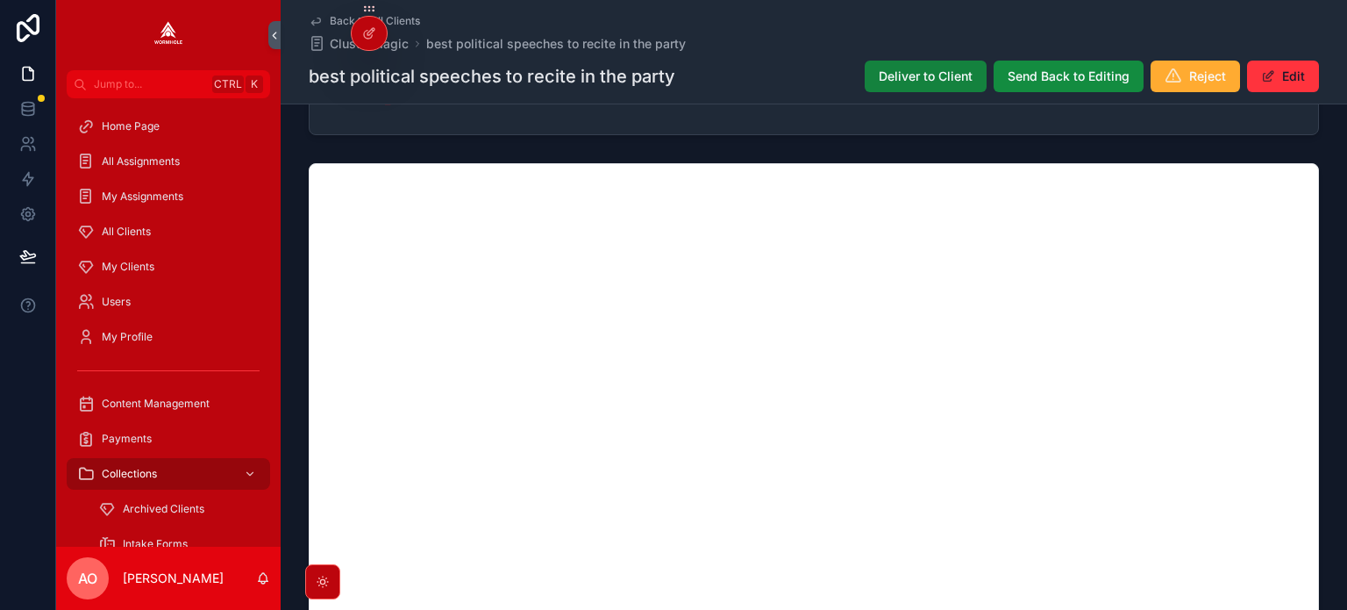
click at [873, 80] on button "Deliver to Client" at bounding box center [926, 77] width 122 height 32
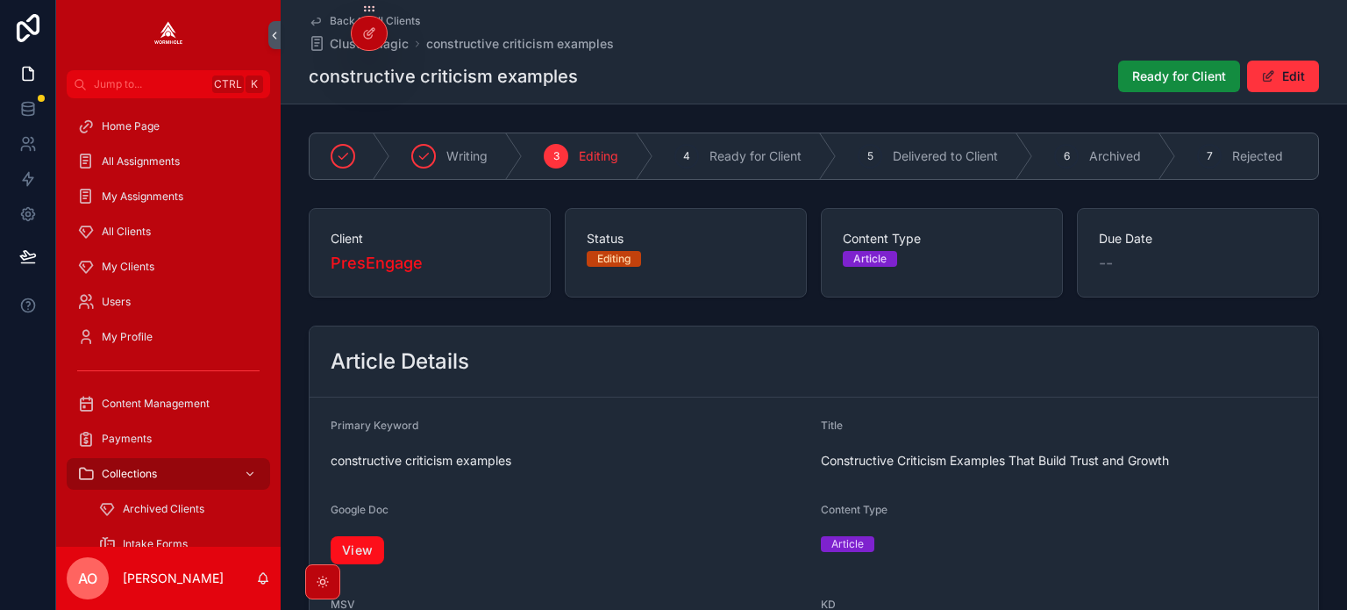
click at [348, 553] on link "View" at bounding box center [358, 550] width 54 height 28
click at [1147, 74] on span "Ready for Client" at bounding box center [1180, 77] width 94 height 18
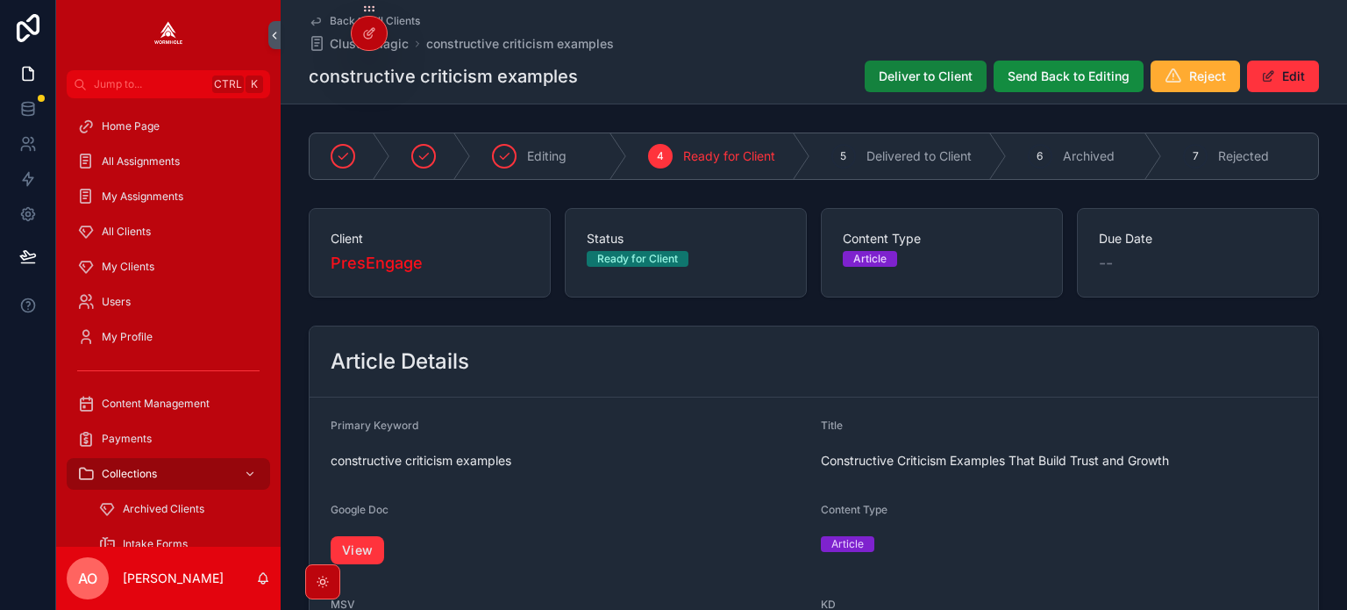
click at [940, 84] on span "Deliver to Client" at bounding box center [926, 77] width 94 height 18
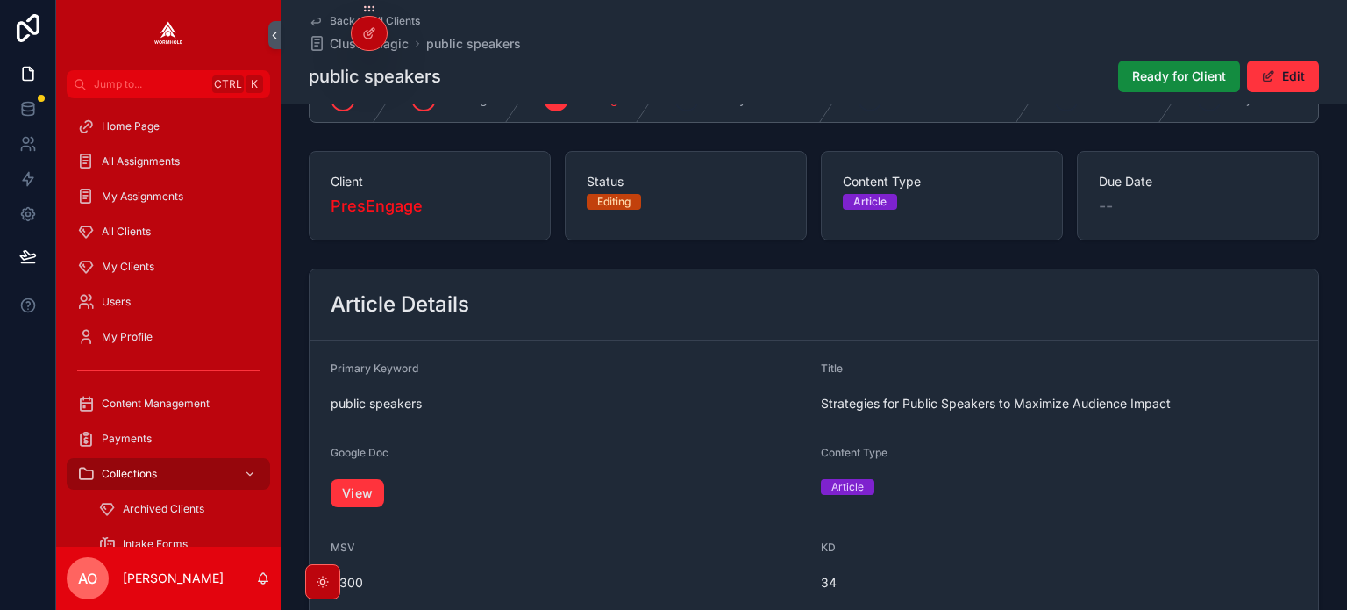
scroll to position [88, 0]
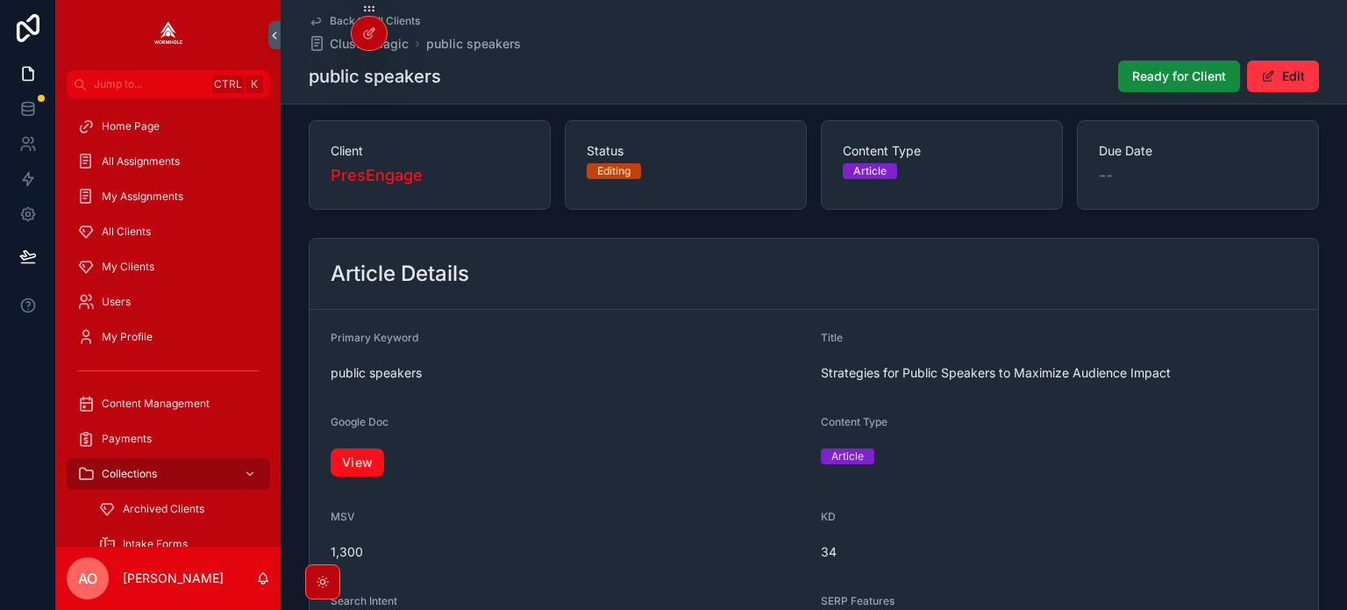
click at [340, 472] on link "View" at bounding box center [358, 462] width 54 height 28
click at [1149, 75] on span "Ready for Client" at bounding box center [1180, 77] width 94 height 18
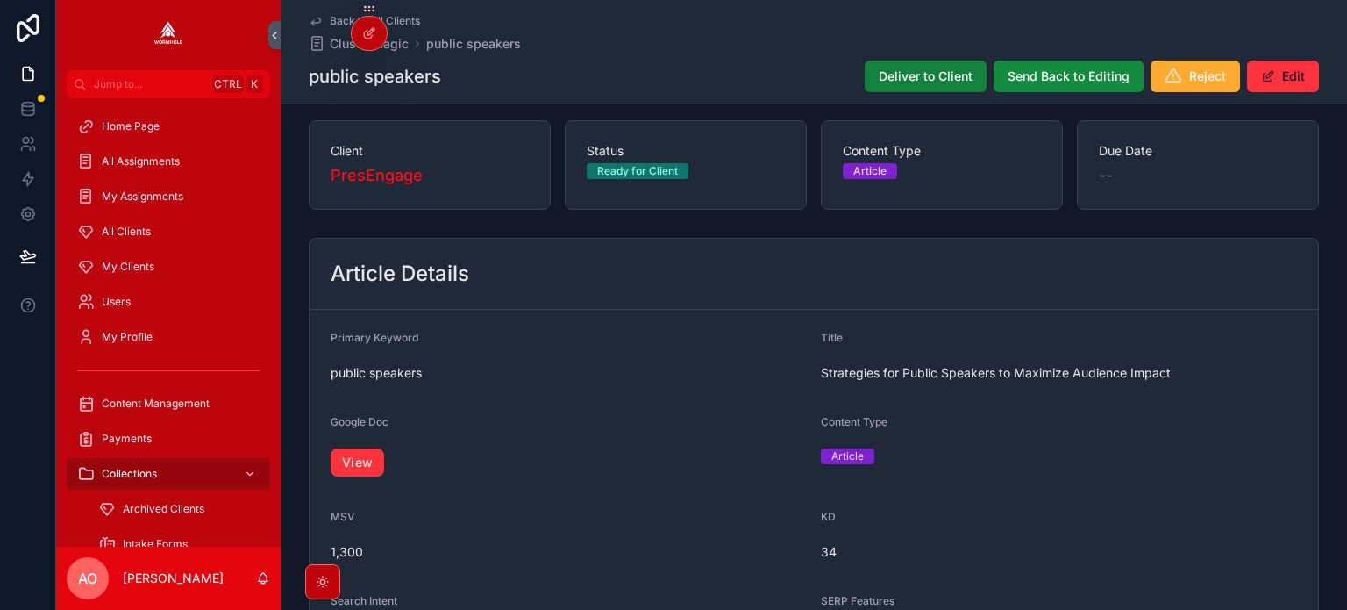
click at [895, 70] on span "Deliver to Client" at bounding box center [926, 77] width 94 height 18
